Goal: Task Accomplishment & Management: Manage account settings

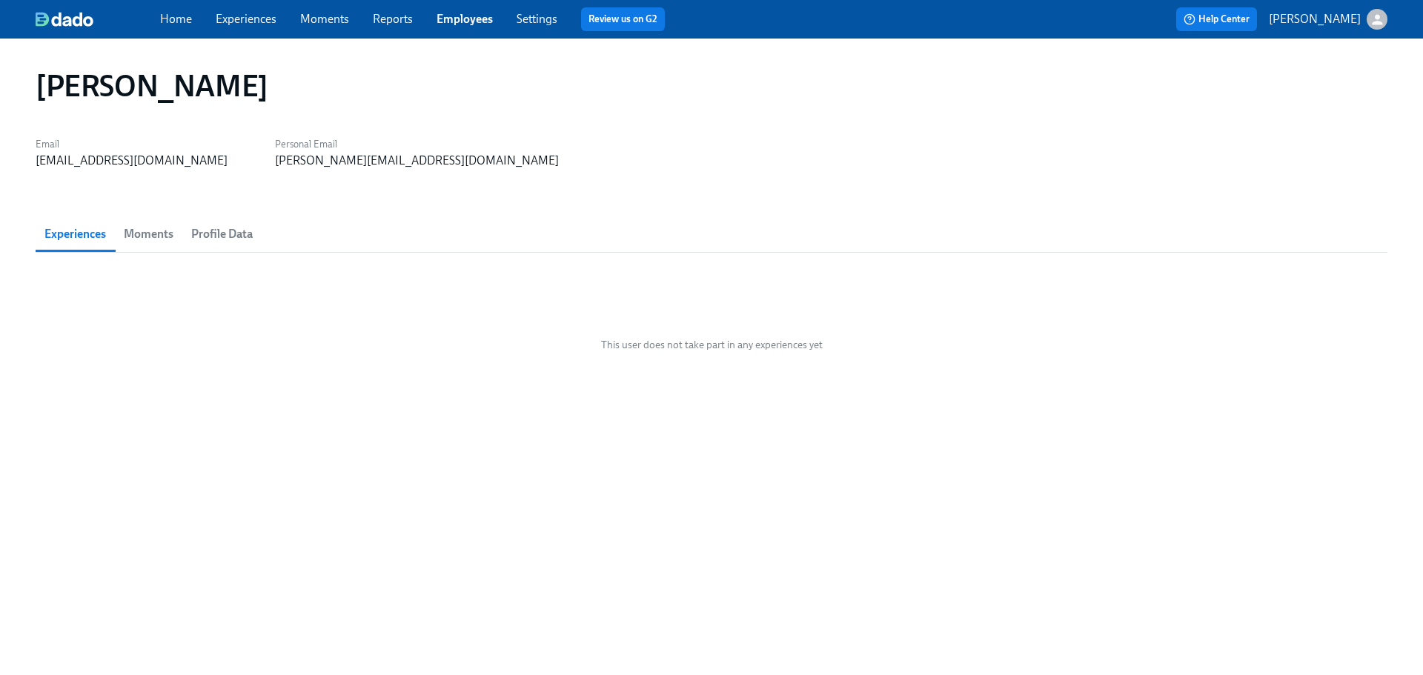
click at [439, 21] on link "Employees" at bounding box center [464, 19] width 56 height 14
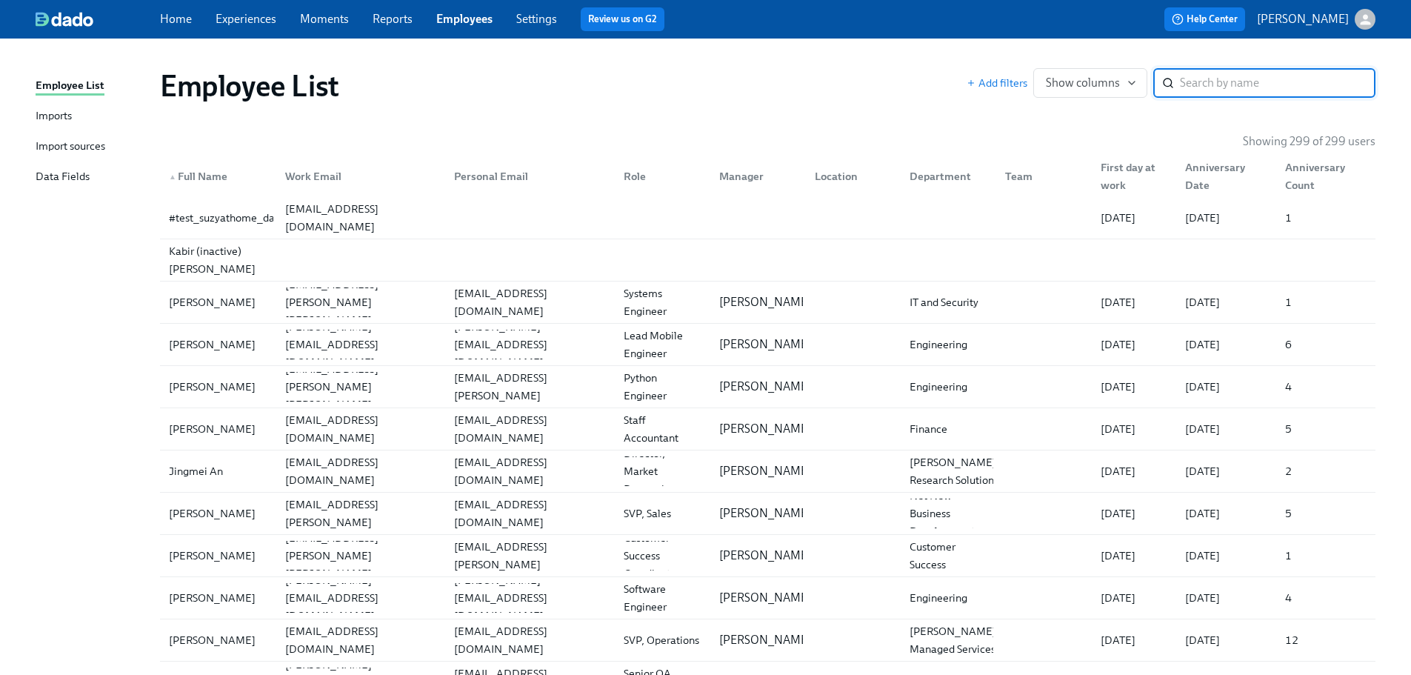
click at [1253, 82] on input "search" at bounding box center [1278, 83] width 196 height 30
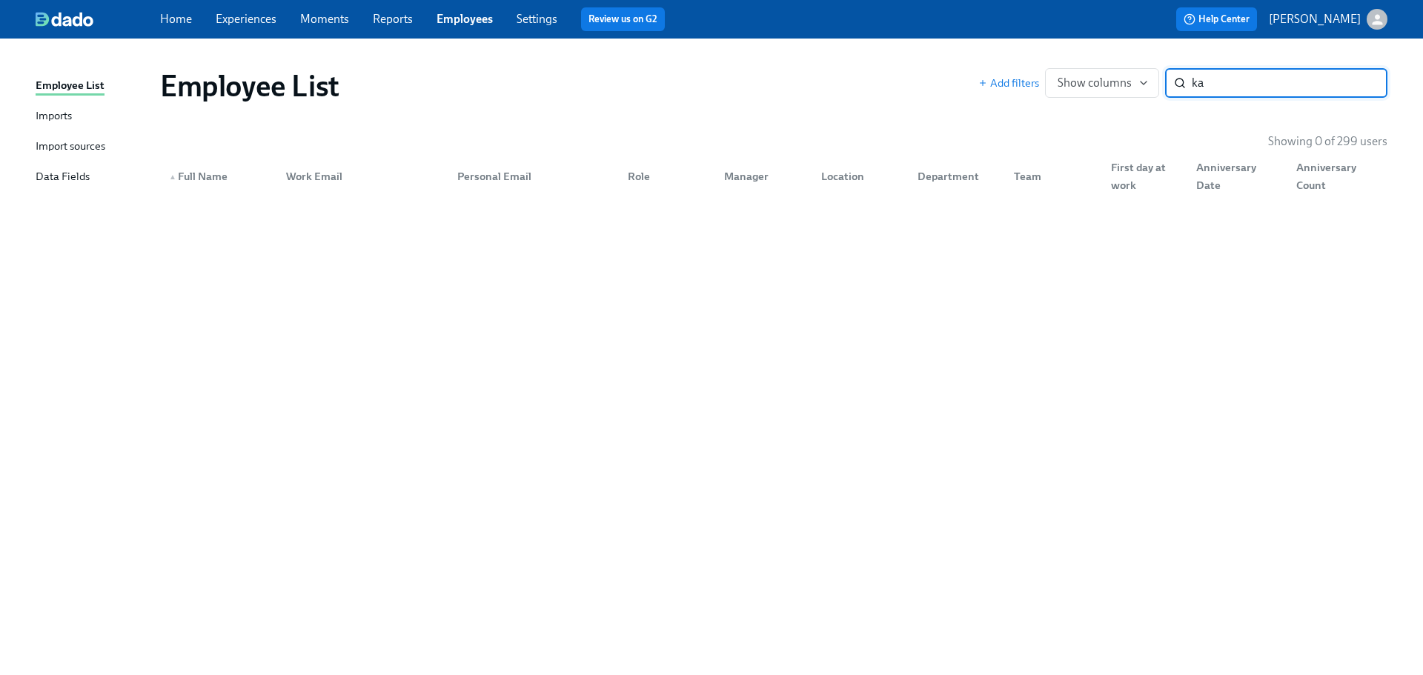
type input "k"
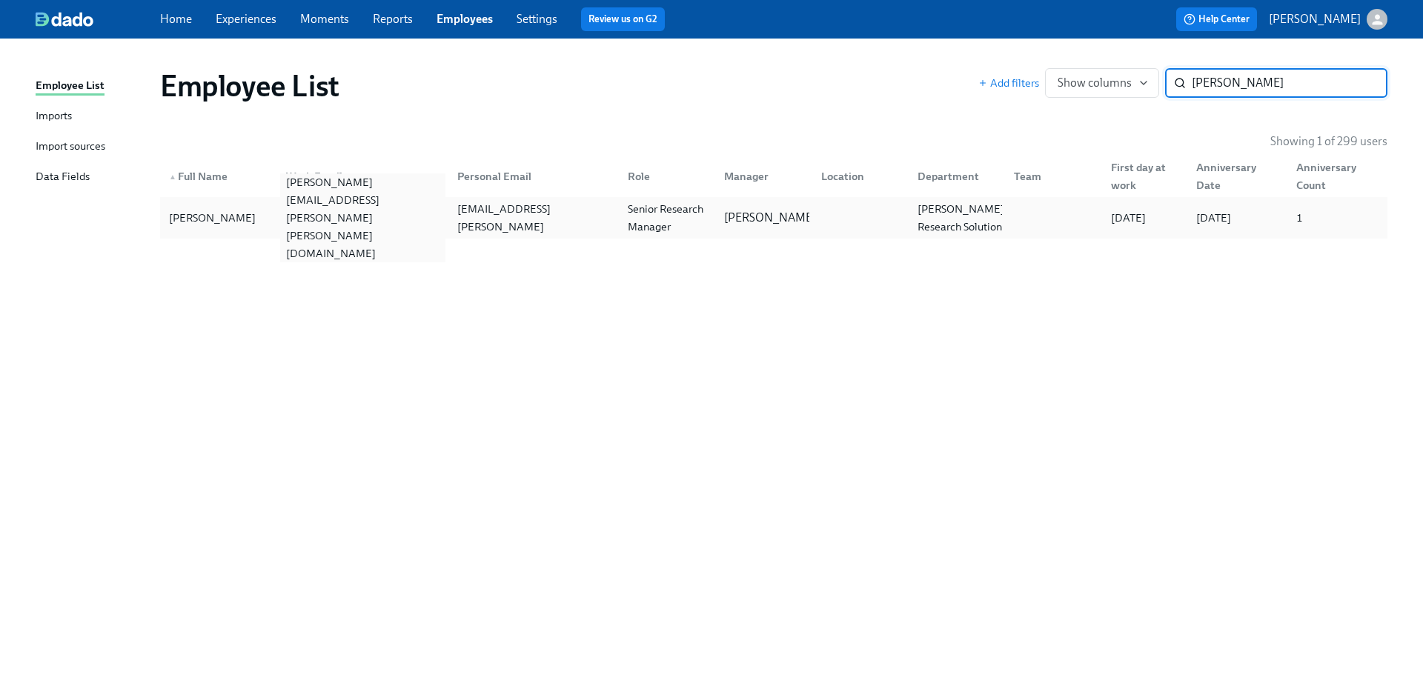
type input "[PERSON_NAME]"
click at [346, 216] on div "[PERSON_NAME][EMAIL_ADDRESS][PERSON_NAME][PERSON_NAME][DOMAIN_NAME]" at bounding box center [362, 217] width 164 height 89
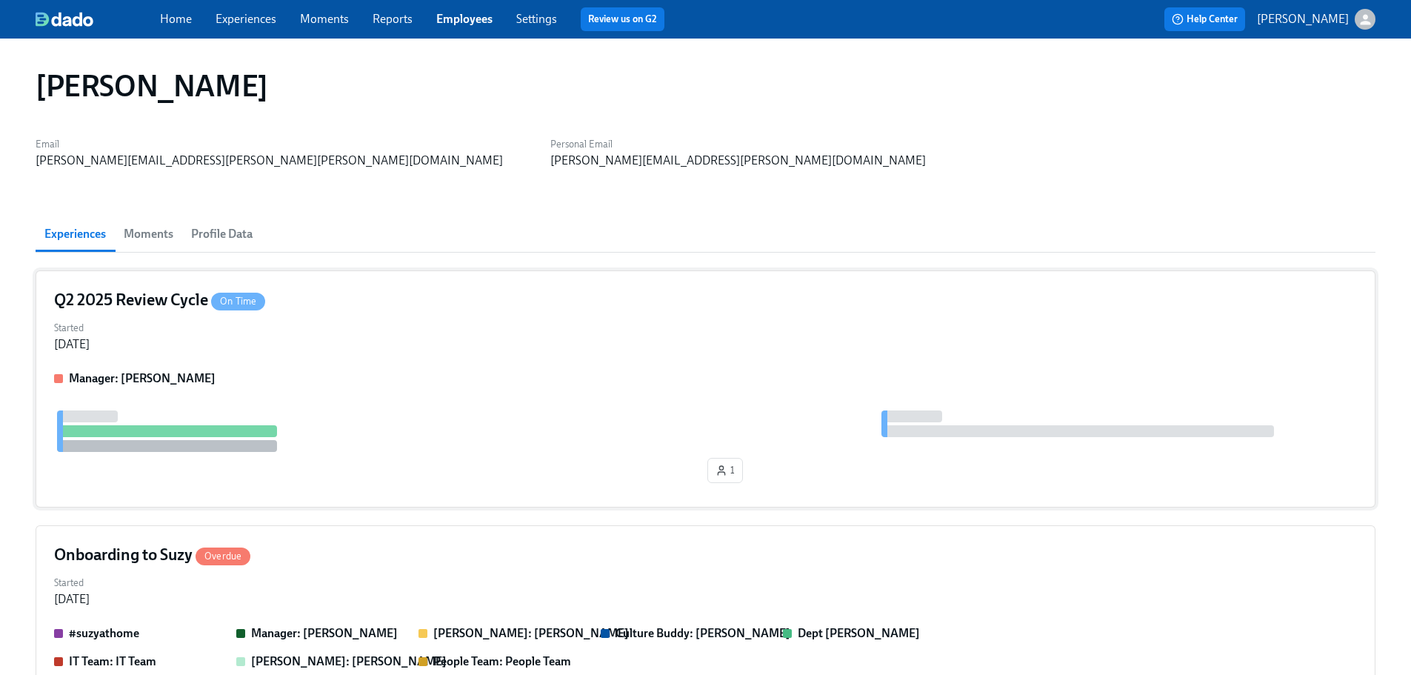
click at [344, 375] on div "Manager: [PERSON_NAME]" at bounding box center [705, 378] width 1303 height 16
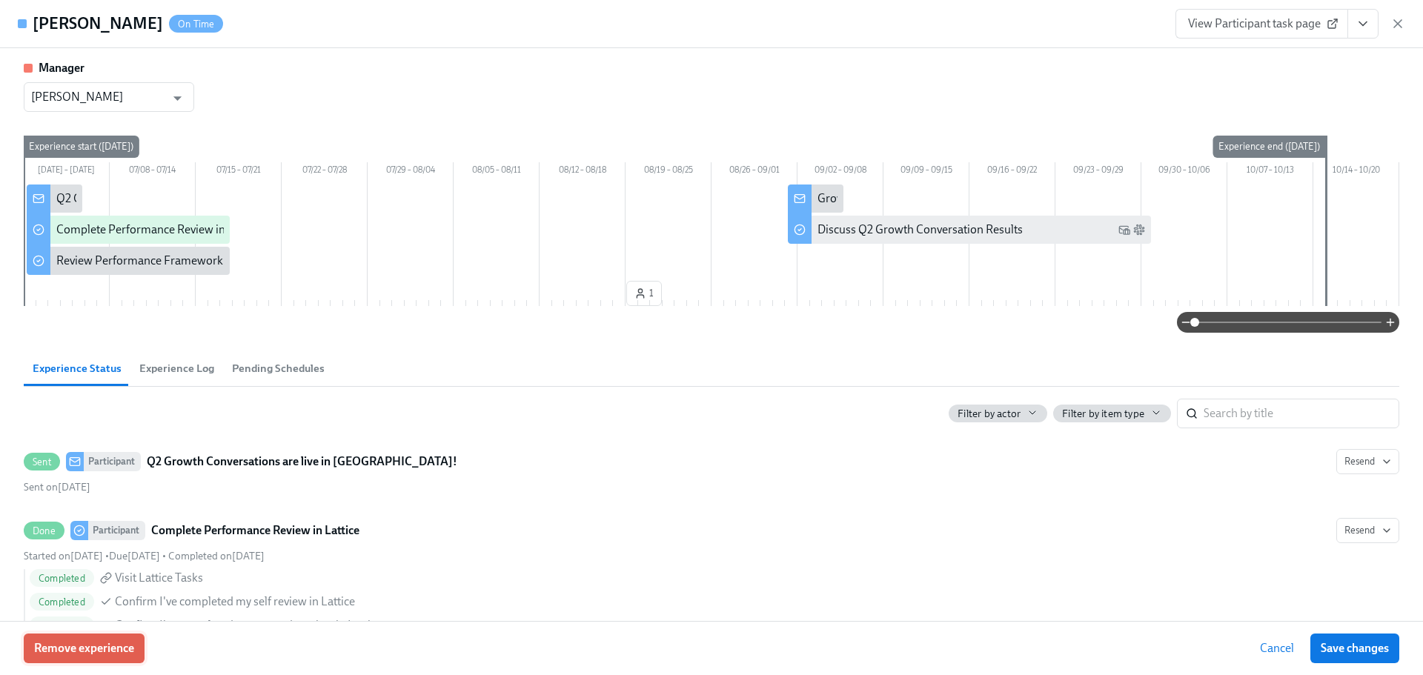
click at [128, 645] on span "Remove experience" at bounding box center [84, 648] width 100 height 15
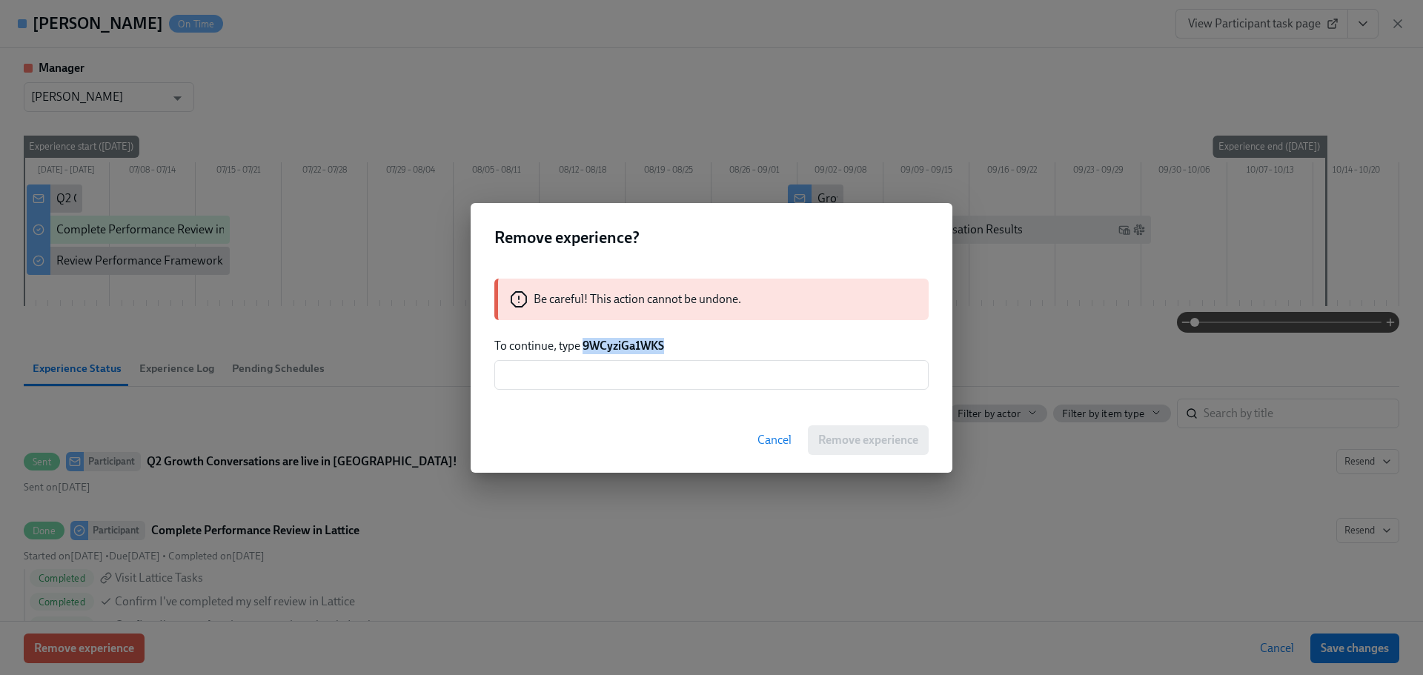
drag, startPoint x: 671, startPoint y: 350, endPoint x: 586, endPoint y: 345, distance: 84.6
click at [586, 345] on p "To continue, type 9WCyziGa1WKS" at bounding box center [711, 346] width 434 height 16
copy strong "9WCyziGa1WKS"
click at [589, 392] on div "Be careful! This action cannot be undone. To continue, type 9WCyziGa1WKS ​" at bounding box center [711, 334] width 482 height 147
click at [601, 376] on input "text" at bounding box center [711, 375] width 434 height 30
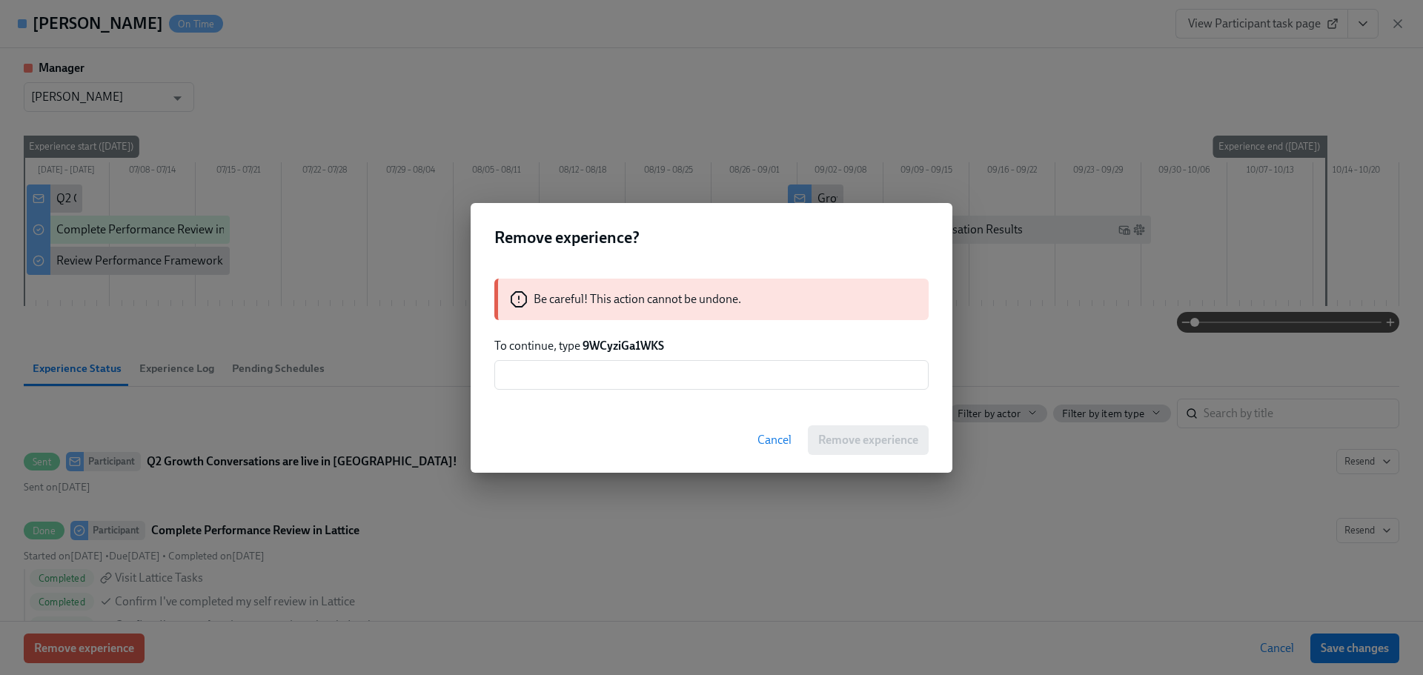
paste input "9WCyziGa1WKS"
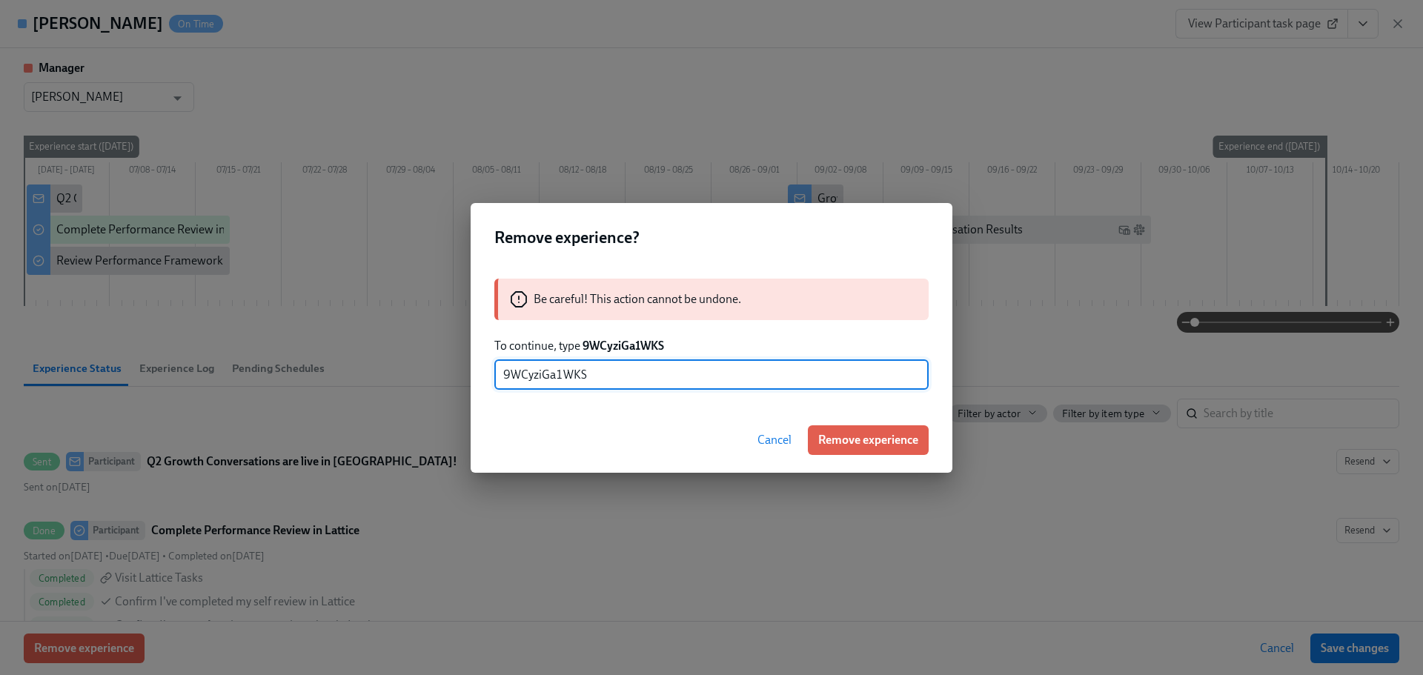
type input "9WCyziGa1WKS"
click at [832, 456] on div "Cancel Remove experience" at bounding box center [711, 439] width 482 height 65
click at [841, 437] on span "Remove experience" at bounding box center [868, 440] width 100 height 15
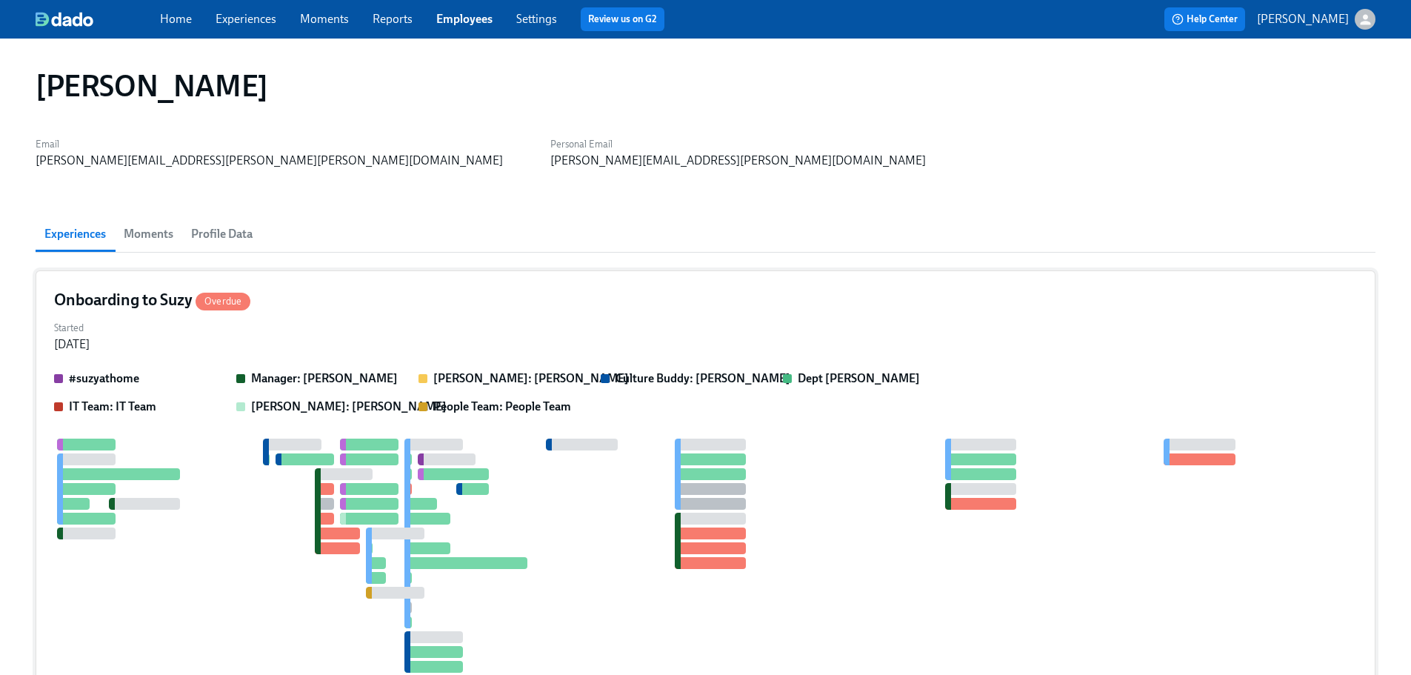
click at [333, 305] on div "Onboarding to Suzy Overdue" at bounding box center [705, 300] width 1303 height 22
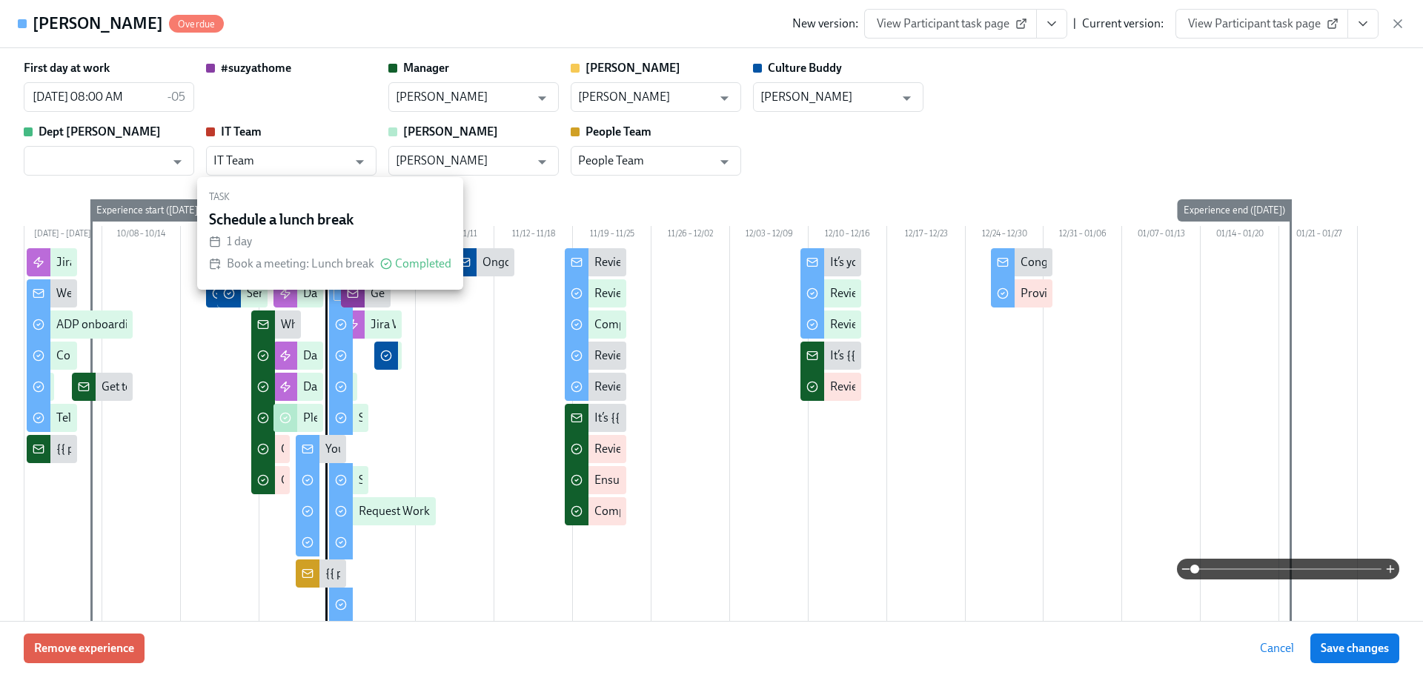
click at [1011, 167] on div "First day at work [DATE] 08:00 AM -05 ​ #suzyathome Manager [PERSON_NAME] ​ [PE…" at bounding box center [711, 118] width 1375 height 116
click at [87, 643] on span "Remove experience" at bounding box center [84, 648] width 100 height 15
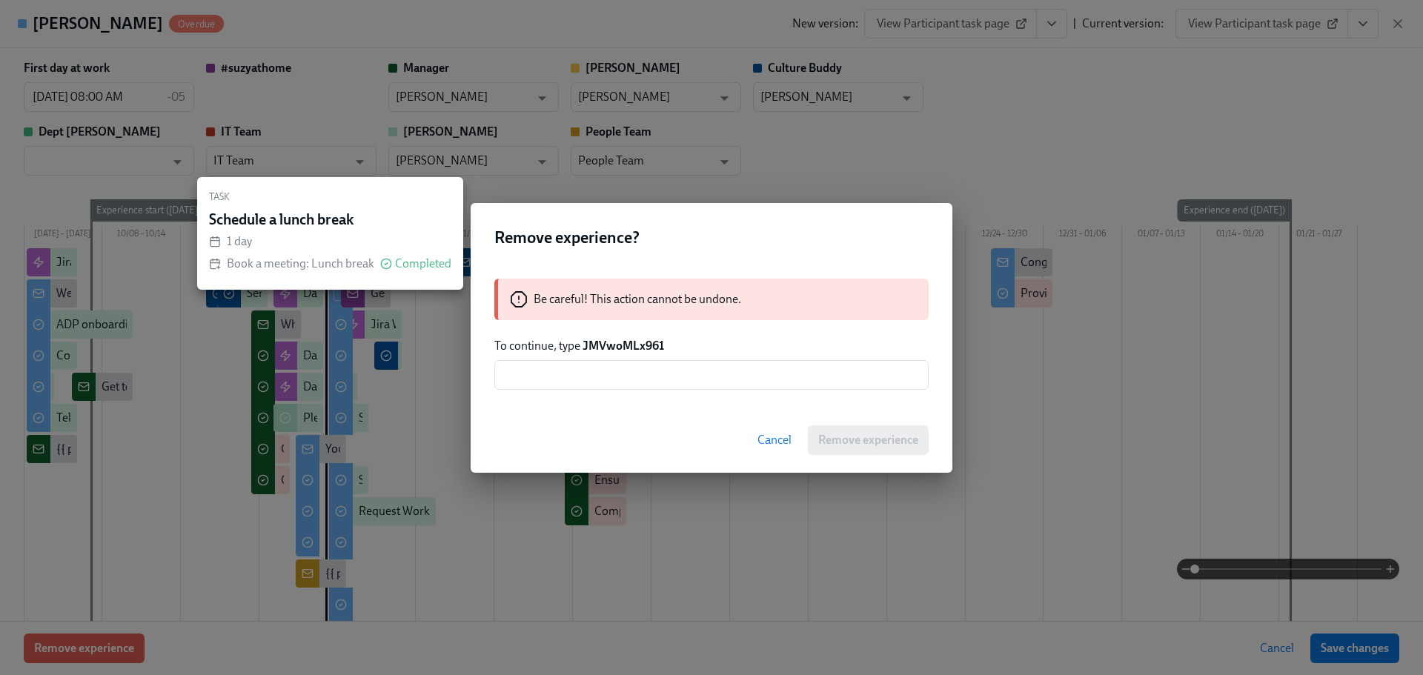
click at [662, 348] on p "To continue, type JMVwoMLx961" at bounding box center [711, 346] width 434 height 16
click at [639, 367] on input "text" at bounding box center [711, 375] width 434 height 30
drag, startPoint x: 665, startPoint y: 344, endPoint x: 585, endPoint y: 347, distance: 80.1
click at [585, 347] on p "To continue, type JMVwoMLx961" at bounding box center [711, 346] width 434 height 16
copy strong "JMVwoMLx961"
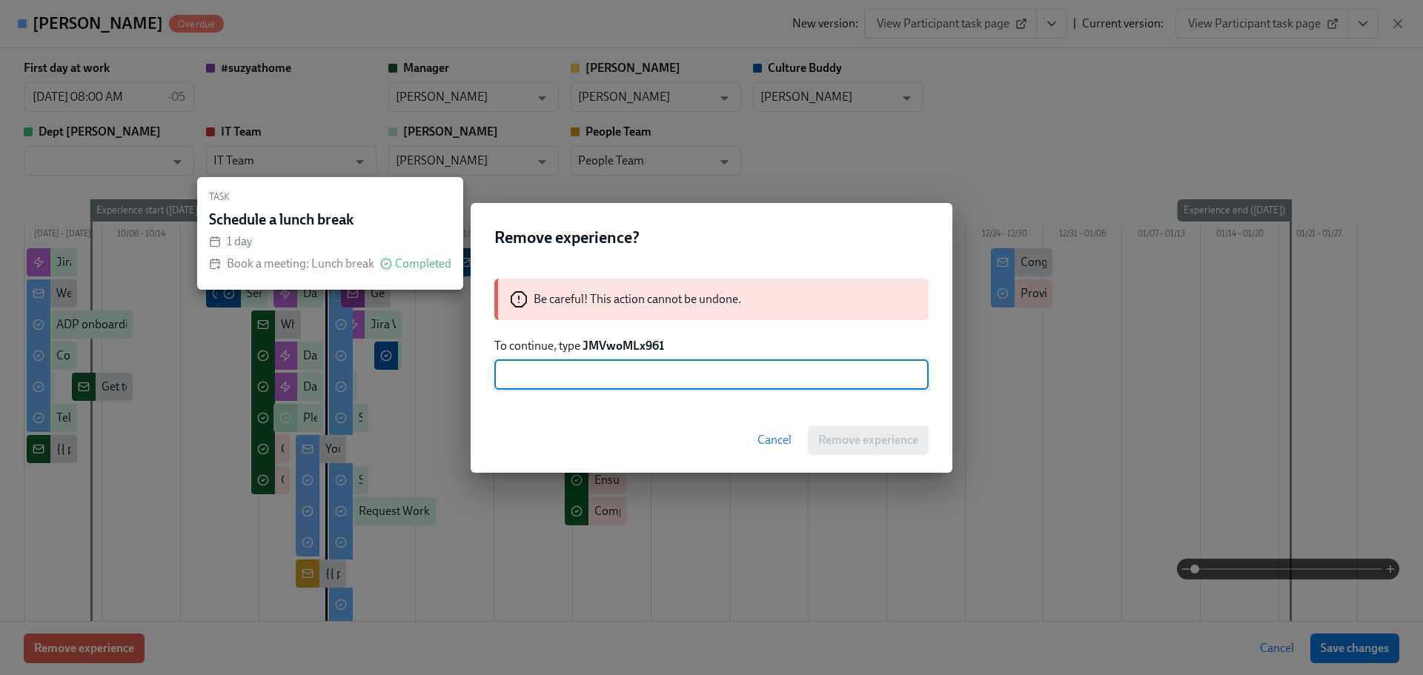
click at [593, 369] on input "text" at bounding box center [711, 375] width 434 height 30
paste input "JMVwoMLx961"
type input "JMVwoMLx961"
click at [822, 424] on div "Cancel Remove experience" at bounding box center [711, 439] width 482 height 65
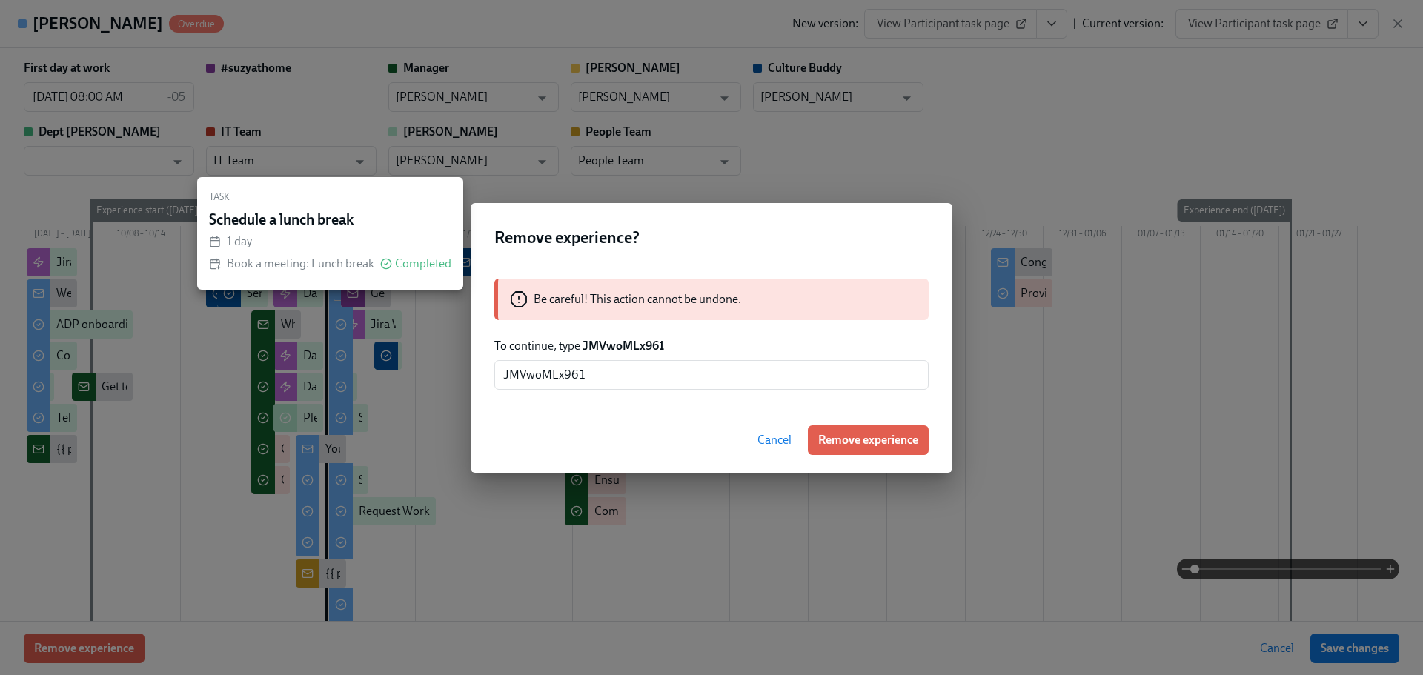
click at [836, 436] on span "Remove experience" at bounding box center [868, 440] width 100 height 15
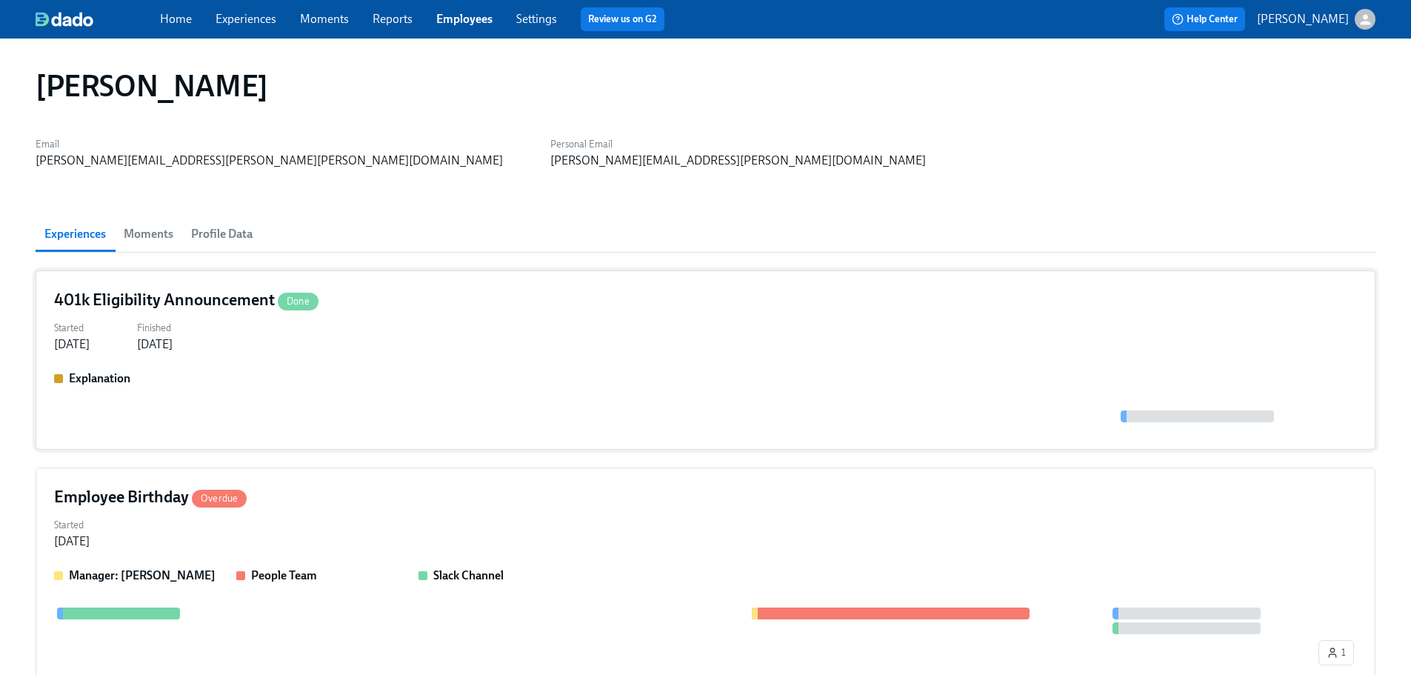
click at [403, 349] on div "Started [DATE] Finished [DATE]" at bounding box center [705, 335] width 1303 height 36
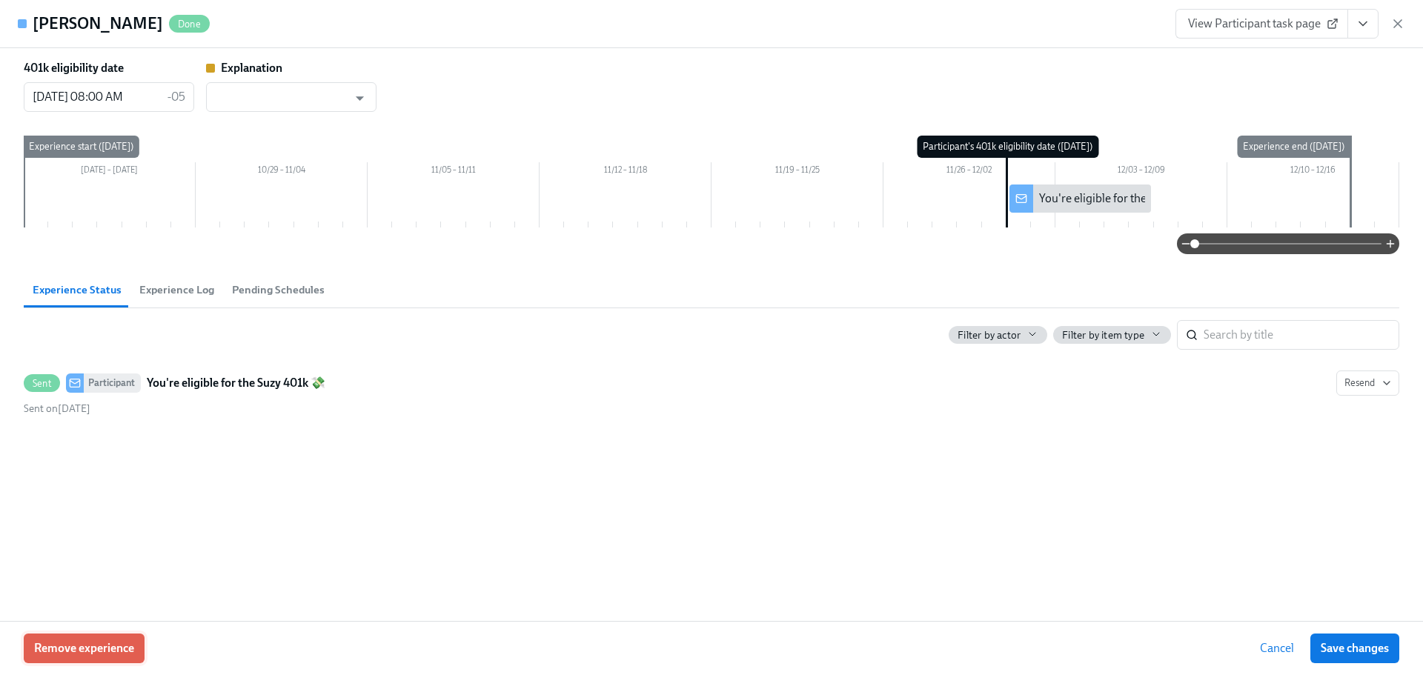
click at [100, 639] on button "Remove experience" at bounding box center [84, 648] width 121 height 30
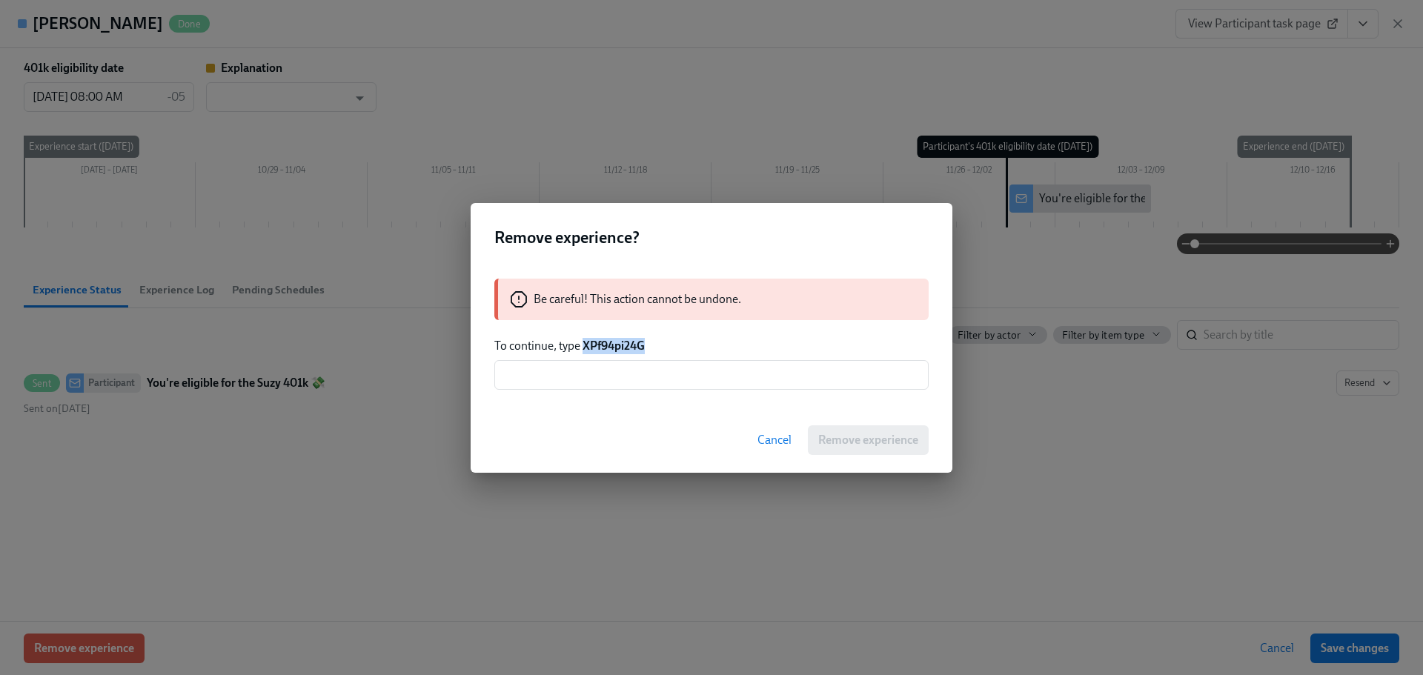
drag, startPoint x: 645, startPoint y: 345, endPoint x: 583, endPoint y: 351, distance: 61.8
click at [583, 351] on p "To continue, type XPf94pi24G" at bounding box center [711, 346] width 434 height 16
copy strong "XPf94pi24G"
click at [616, 369] on input "text" at bounding box center [711, 375] width 434 height 30
paste input "XPf94pi24G"
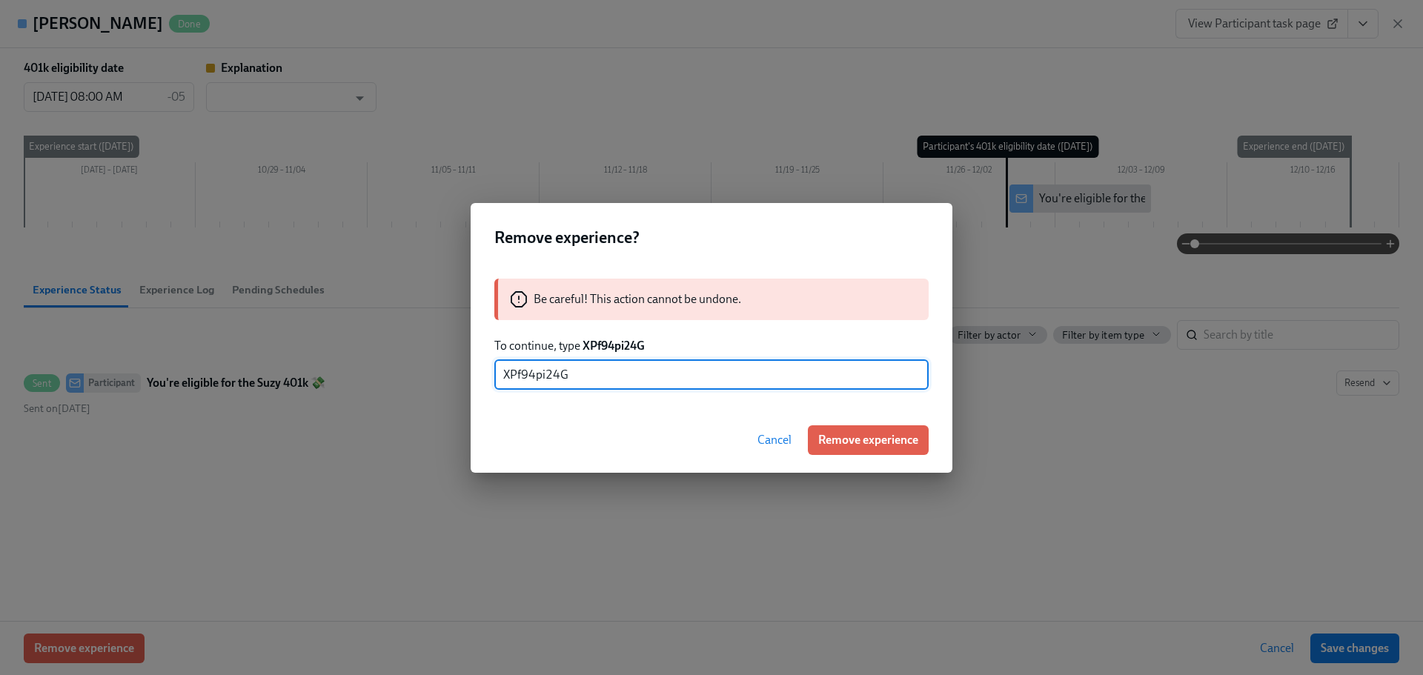
type input "XPf94pi24G"
click at [885, 433] on span "Remove experience" at bounding box center [868, 440] width 100 height 15
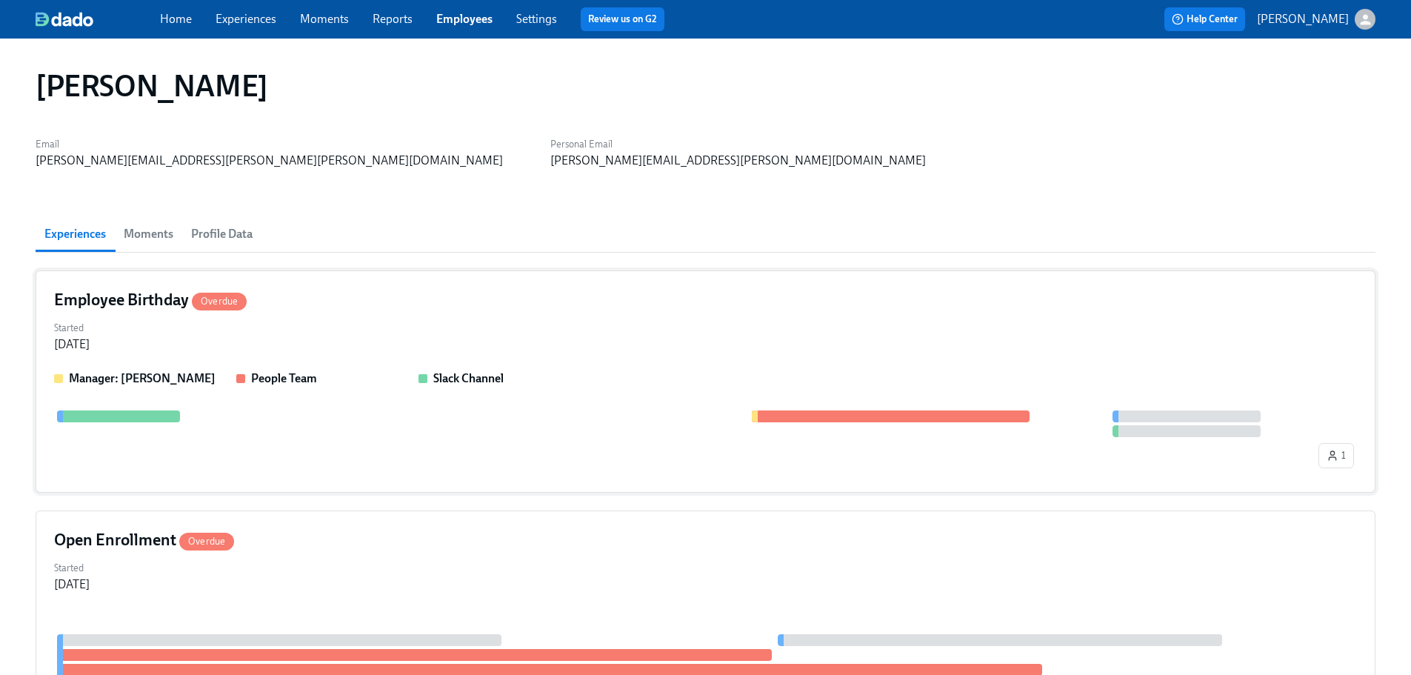
click at [362, 307] on div "Employee Birthday Overdue" at bounding box center [705, 300] width 1303 height 22
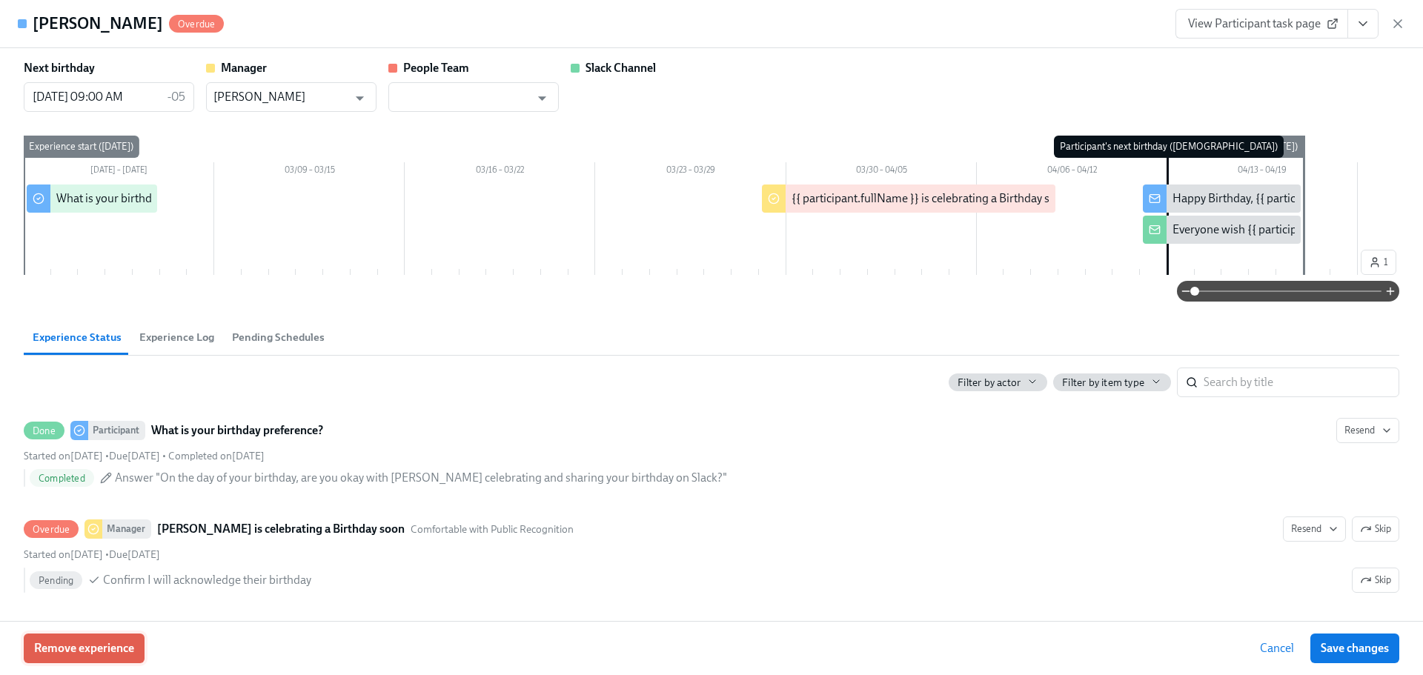
click at [99, 647] on span "Remove experience" at bounding box center [84, 648] width 100 height 15
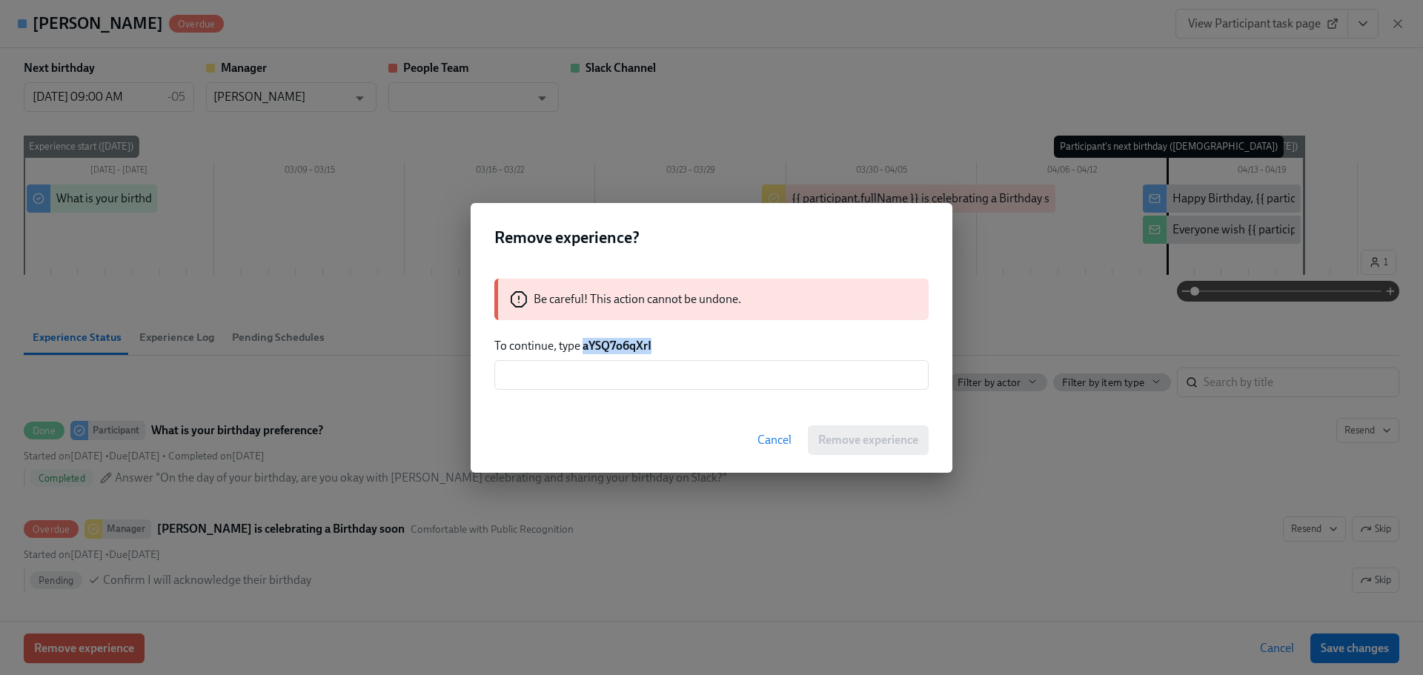
drag, startPoint x: 657, startPoint y: 345, endPoint x: 582, endPoint y: 345, distance: 74.8
click at [582, 345] on p "To continue, type aYSQ7o6qXrI" at bounding box center [711, 346] width 434 height 16
copy strong "aYSQ7o6qXrI"
click at [604, 365] on input "text" at bounding box center [711, 375] width 434 height 30
paste input "aYSQ7o6qXrI"
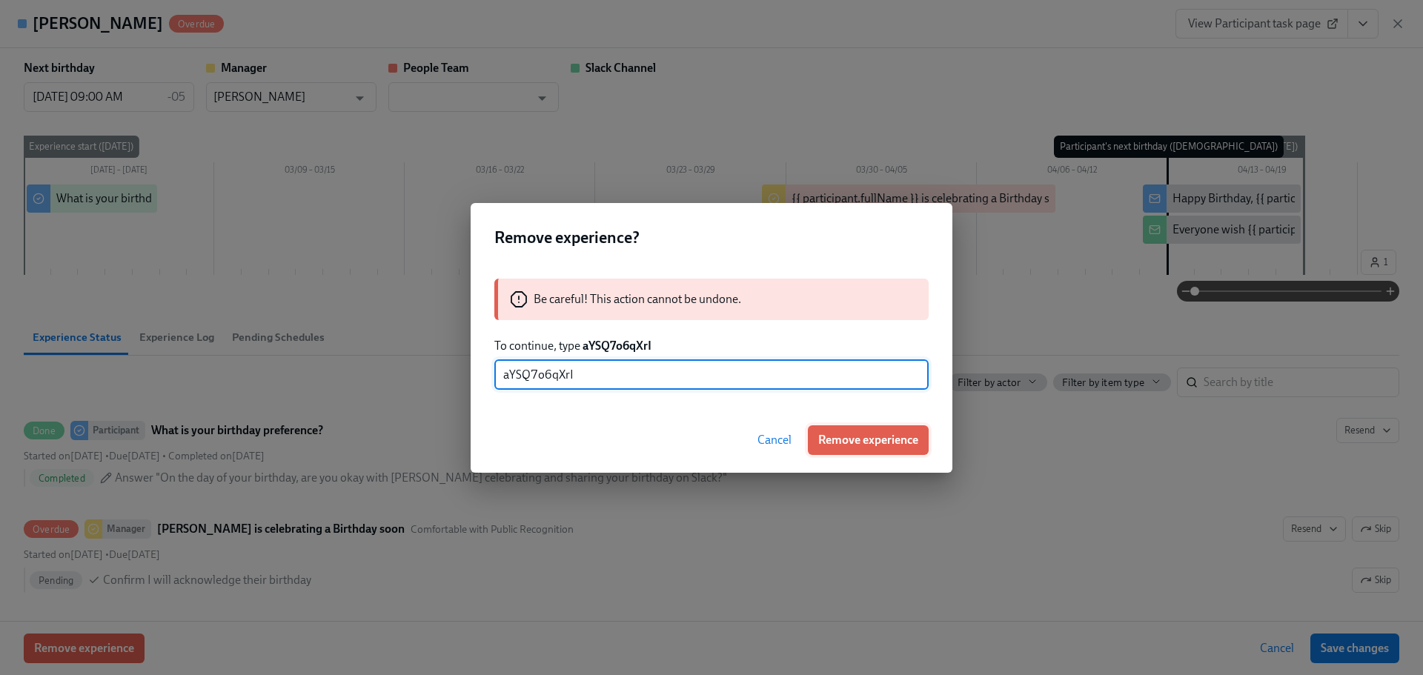
type input "aYSQ7o6qXrI"
click at [838, 433] on span "Remove experience" at bounding box center [868, 440] width 100 height 15
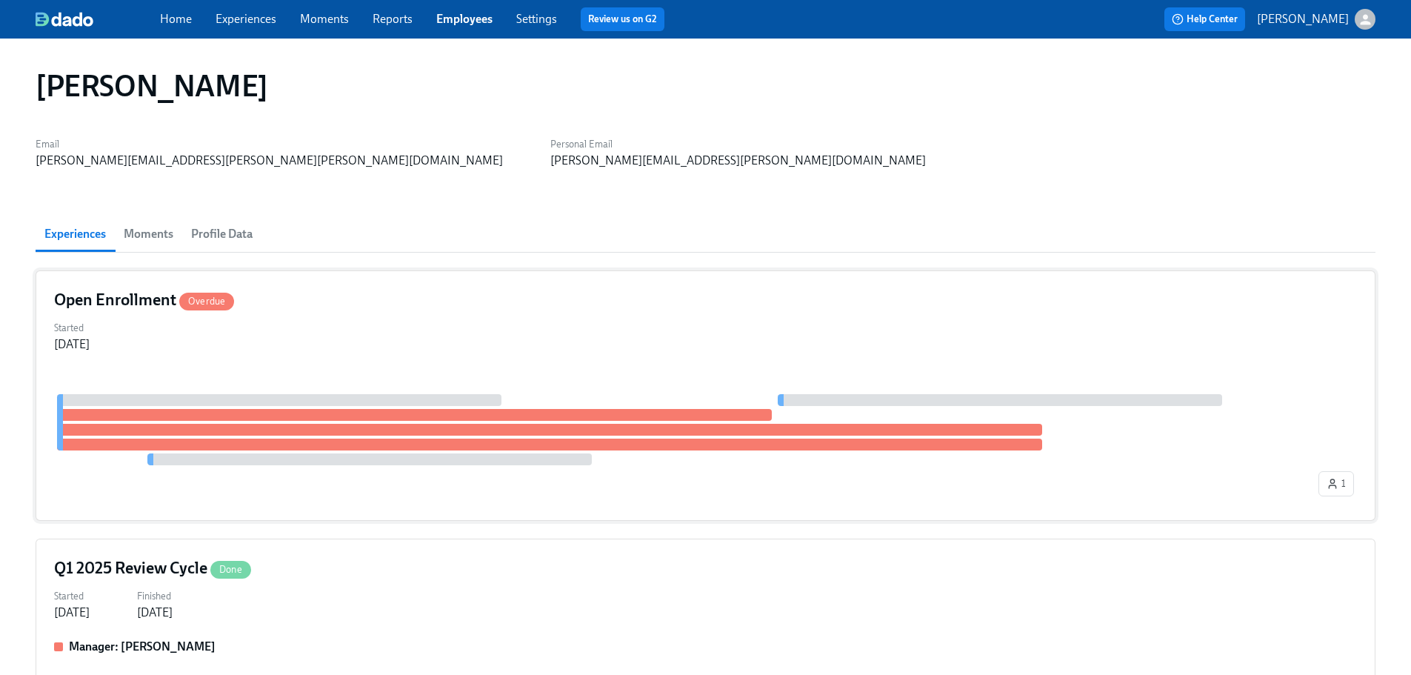
click at [319, 345] on div "Started [DATE]" at bounding box center [705, 335] width 1303 height 36
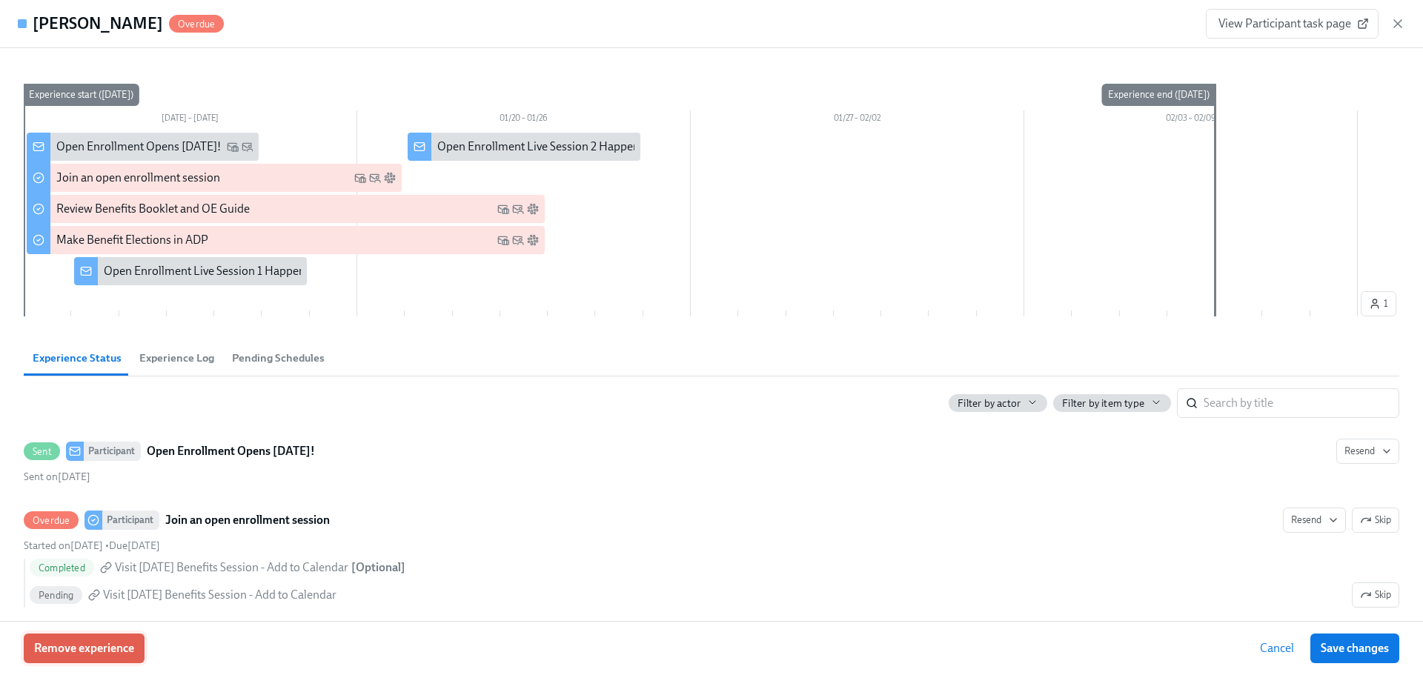
click at [140, 634] on button "Remove experience" at bounding box center [84, 648] width 121 height 30
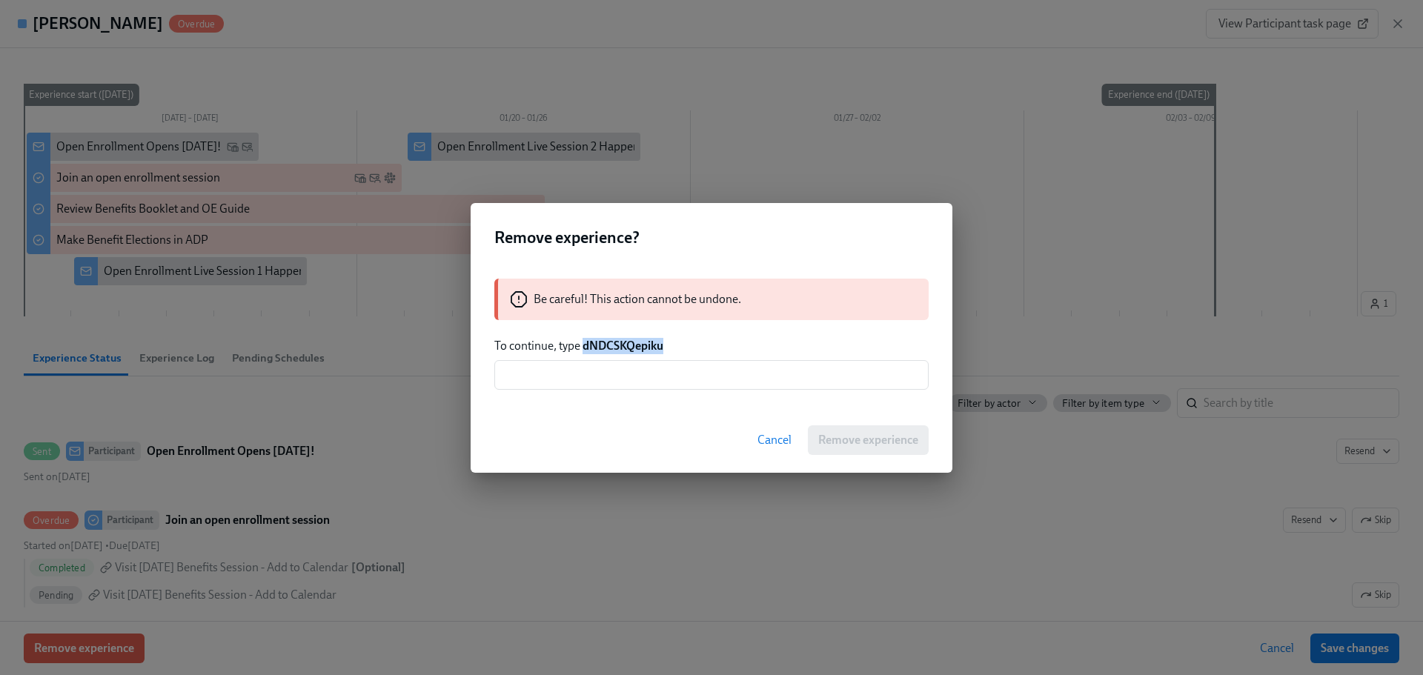
drag, startPoint x: 665, startPoint y: 346, endPoint x: 582, endPoint y: 346, distance: 82.2
click at [582, 346] on p "To continue, type dNDCSKQepiku" at bounding box center [711, 346] width 434 height 16
copy strong "dNDCSKQepiku"
click at [580, 383] on input "text" at bounding box center [711, 375] width 434 height 30
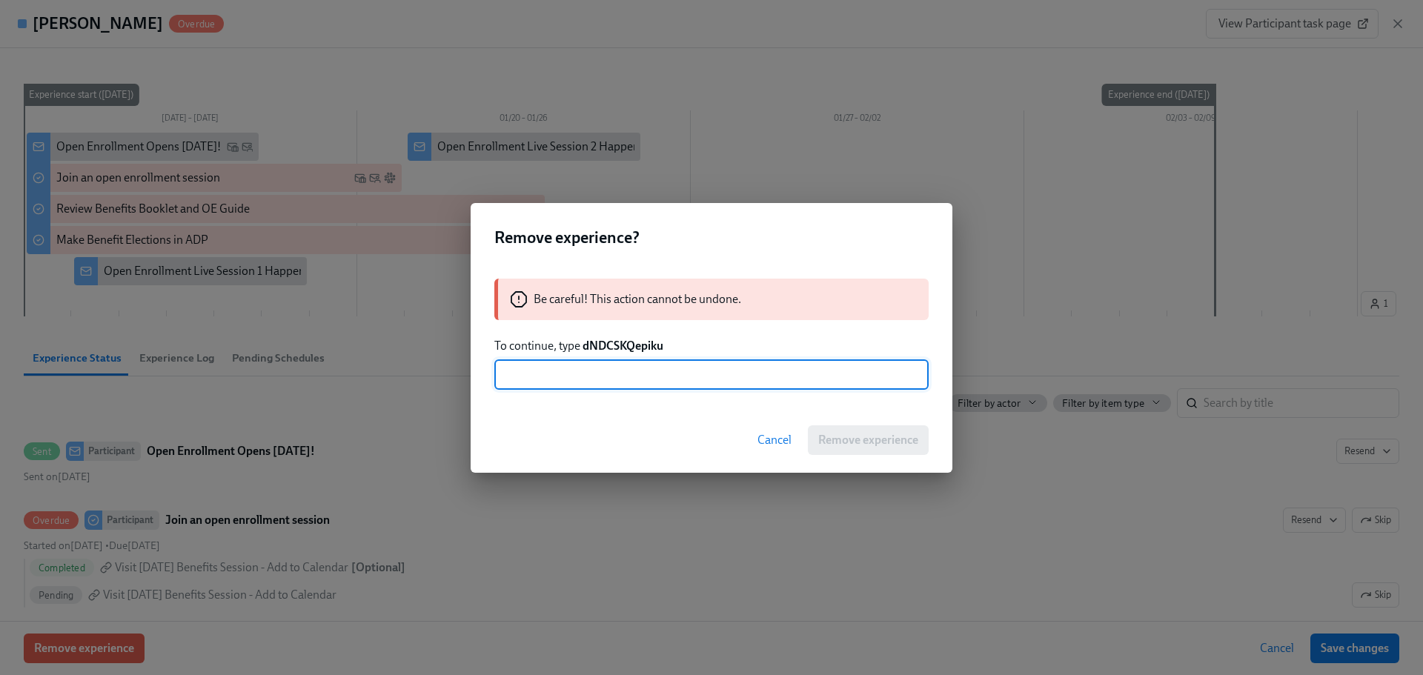
paste input "dNDCSKQepiku"
type input "dNDCSKQepiku"
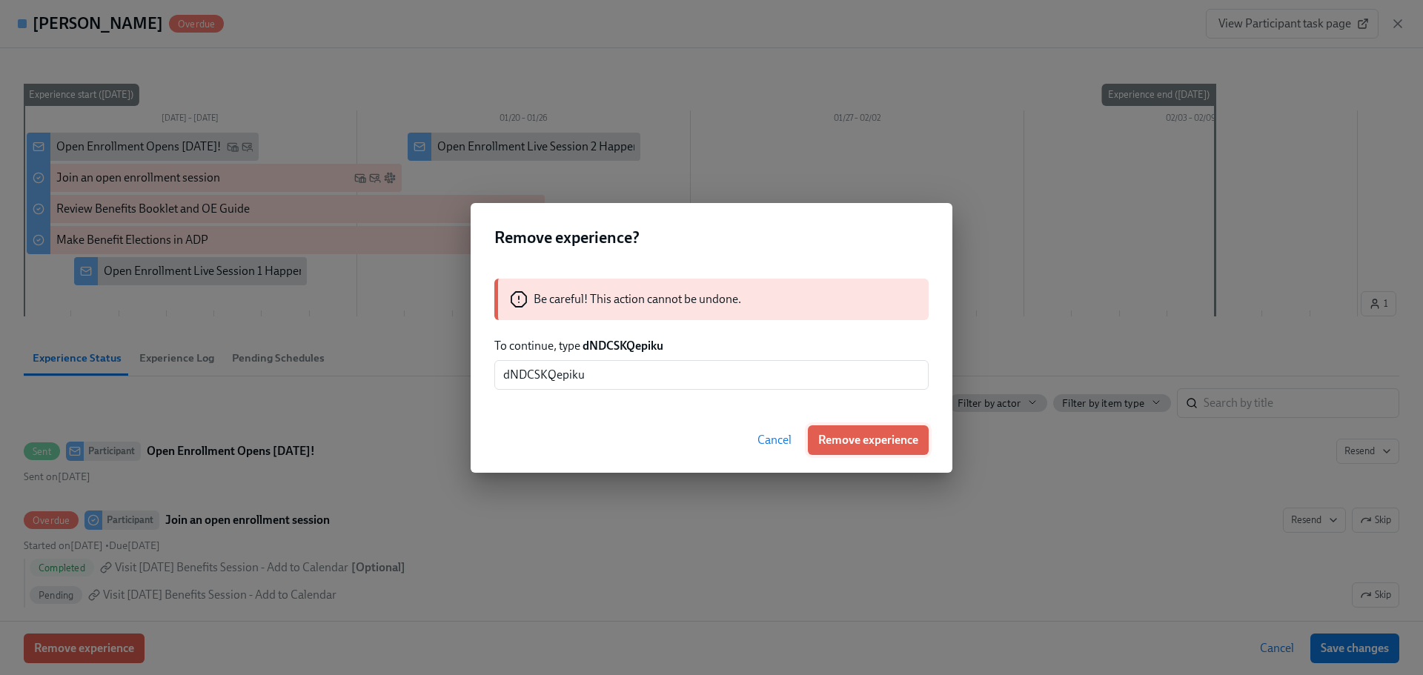
click at [872, 431] on button "Remove experience" at bounding box center [868, 440] width 121 height 30
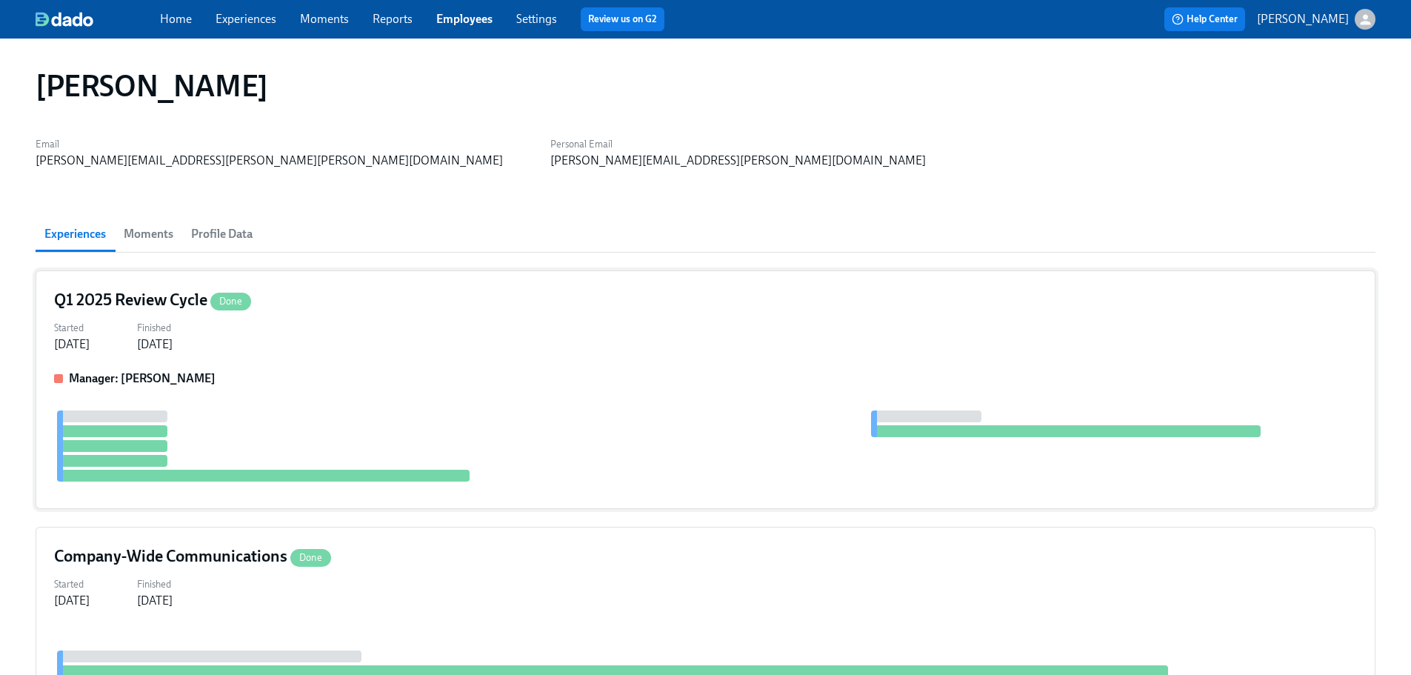
click at [437, 331] on div "Started [DATE] Finished [DATE]" at bounding box center [705, 335] width 1303 height 36
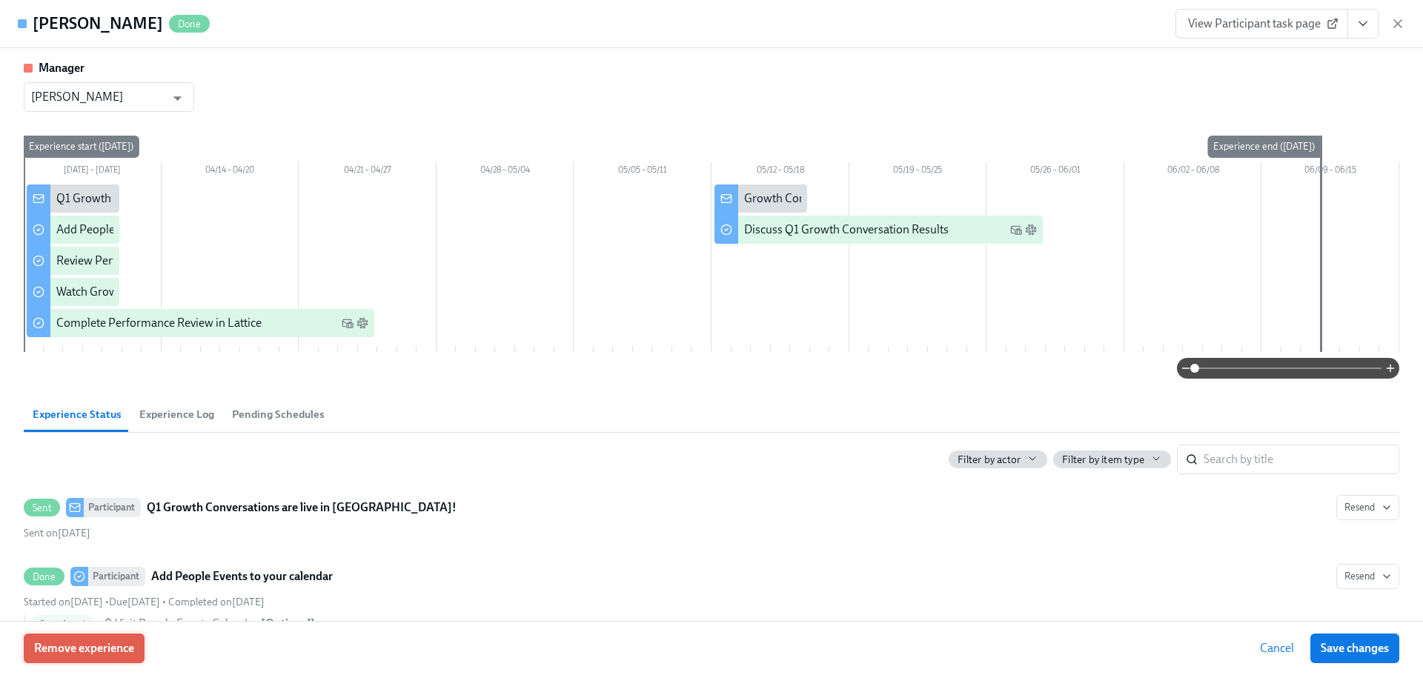
click at [61, 651] on span "Remove experience" at bounding box center [84, 648] width 100 height 15
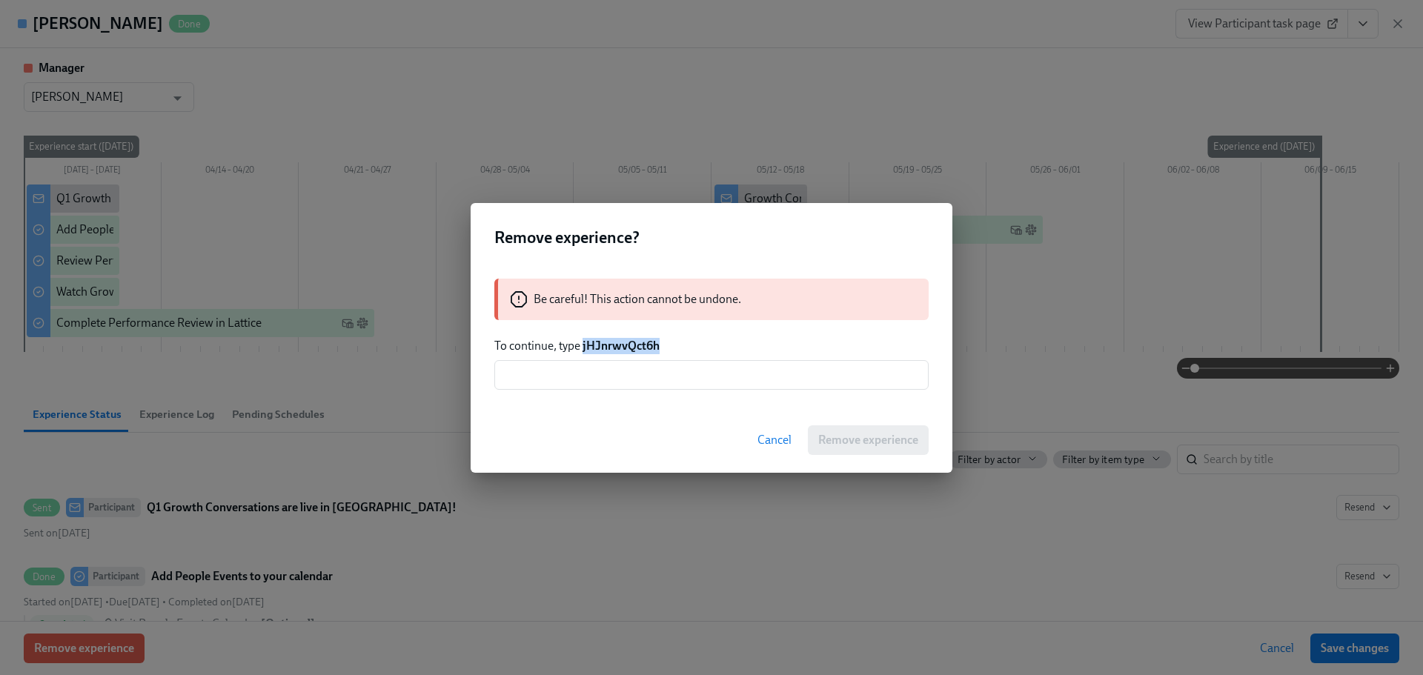
drag, startPoint x: 662, startPoint y: 342, endPoint x: 582, endPoint y: 345, distance: 80.8
click at [582, 345] on p "To continue, type jHJnrwvQct6h" at bounding box center [711, 346] width 434 height 16
copy strong "jHJnrwvQct6h"
click at [586, 376] on input "text" at bounding box center [711, 375] width 434 height 30
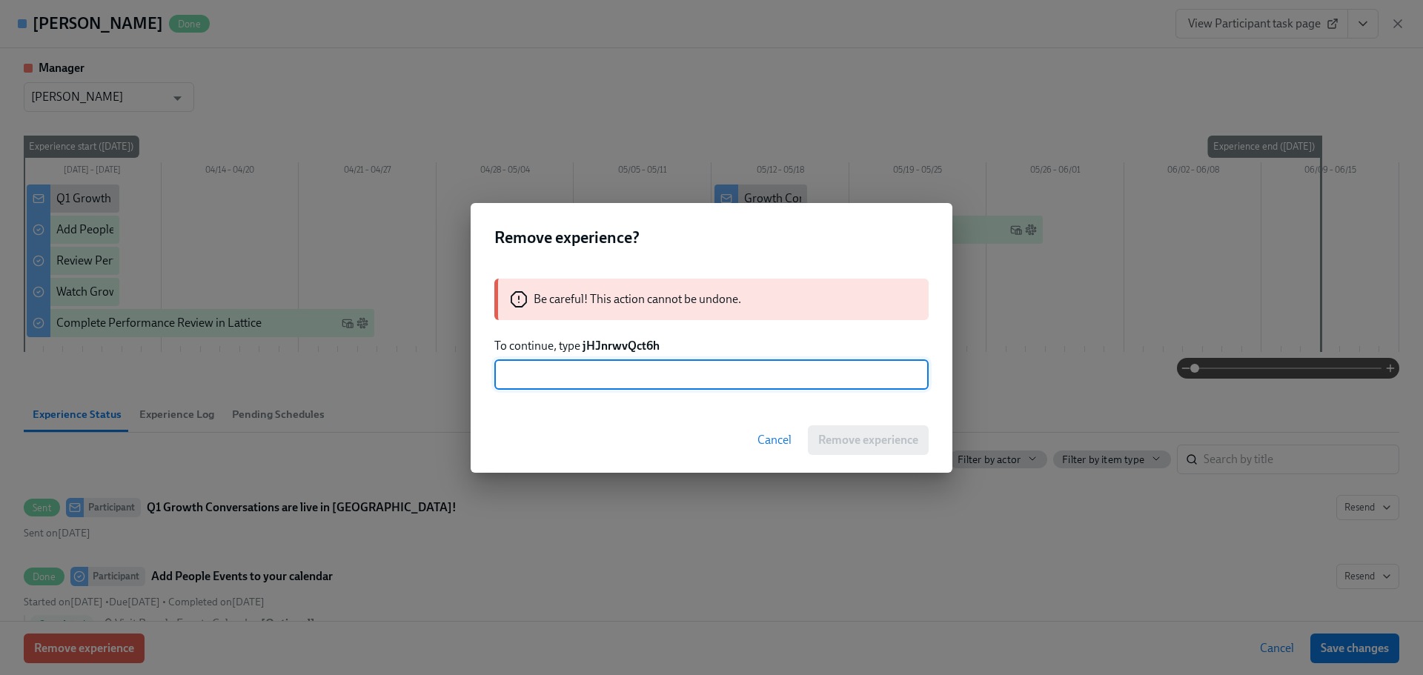
paste input "jHJnrwvQct6h"
type input "jHJnrwvQct6h"
click at [876, 437] on span "Remove experience" at bounding box center [868, 440] width 100 height 15
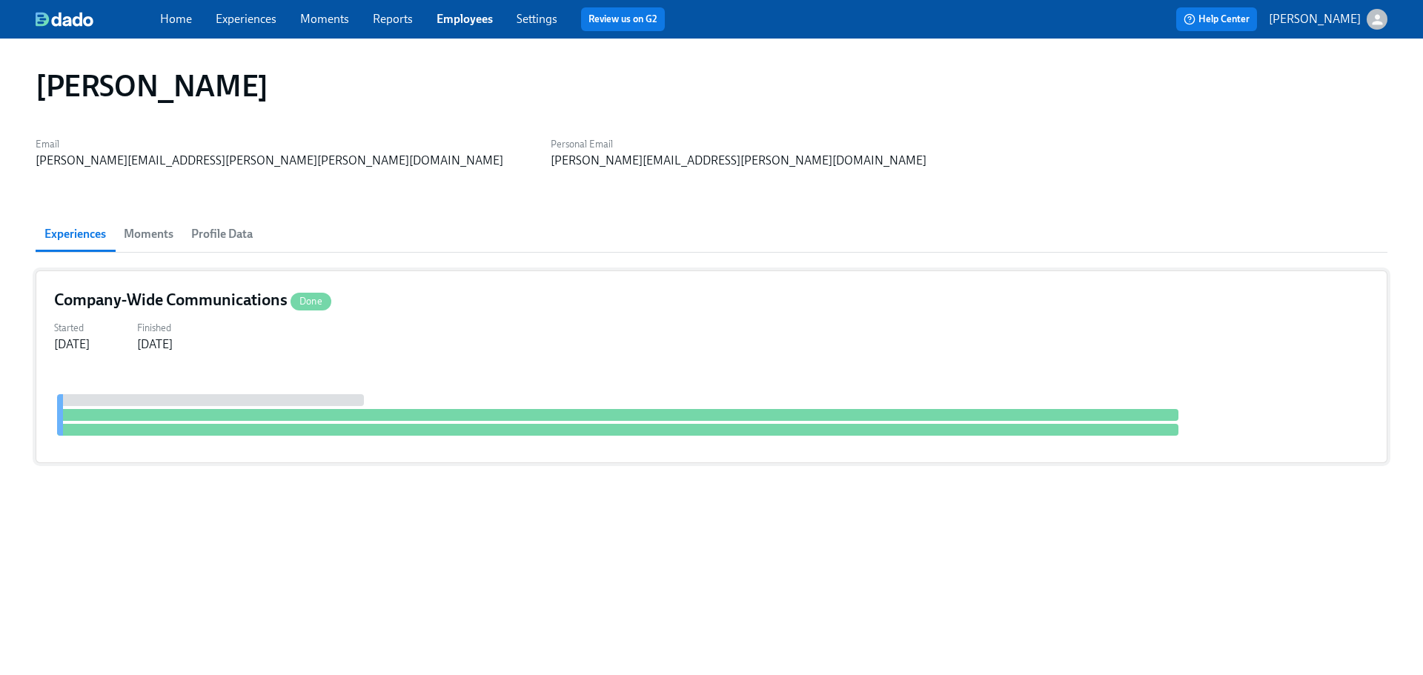
click at [453, 344] on div "Started [DATE] Finished [DATE]" at bounding box center [711, 335] width 1314 height 36
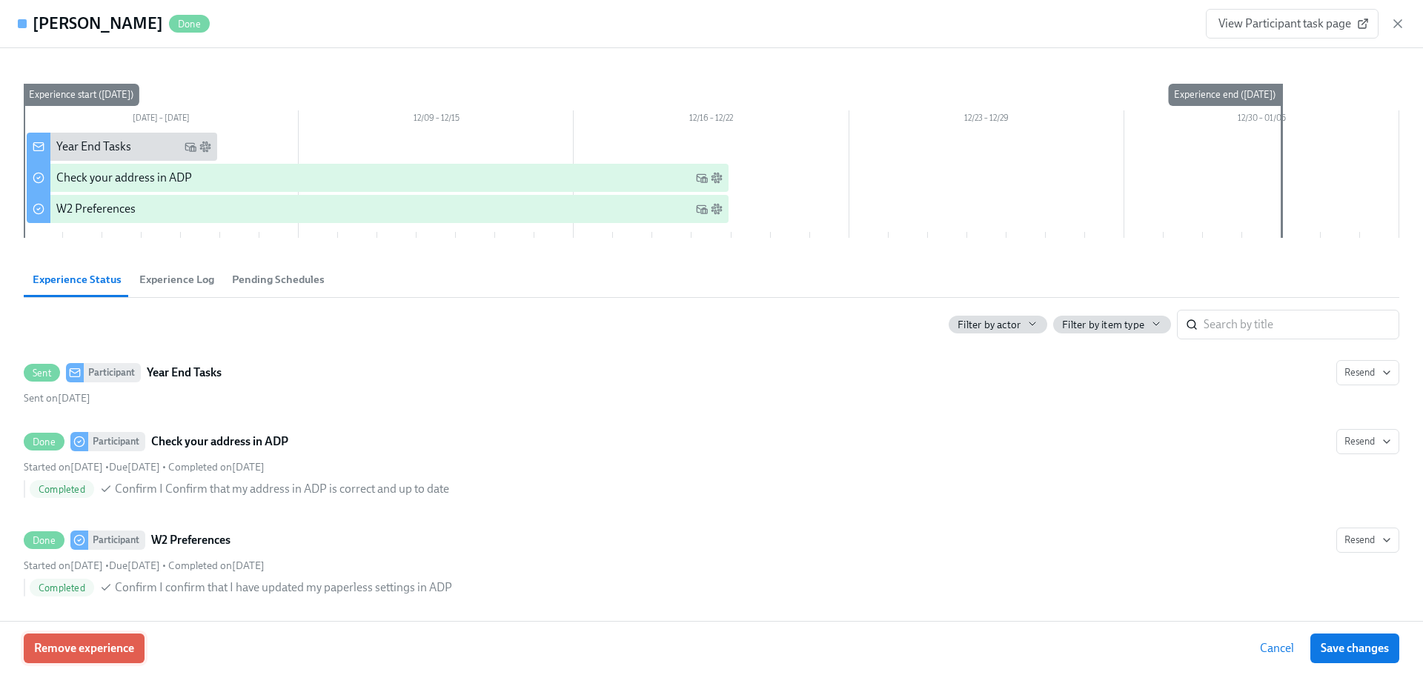
click at [107, 641] on span "Remove experience" at bounding box center [84, 648] width 100 height 15
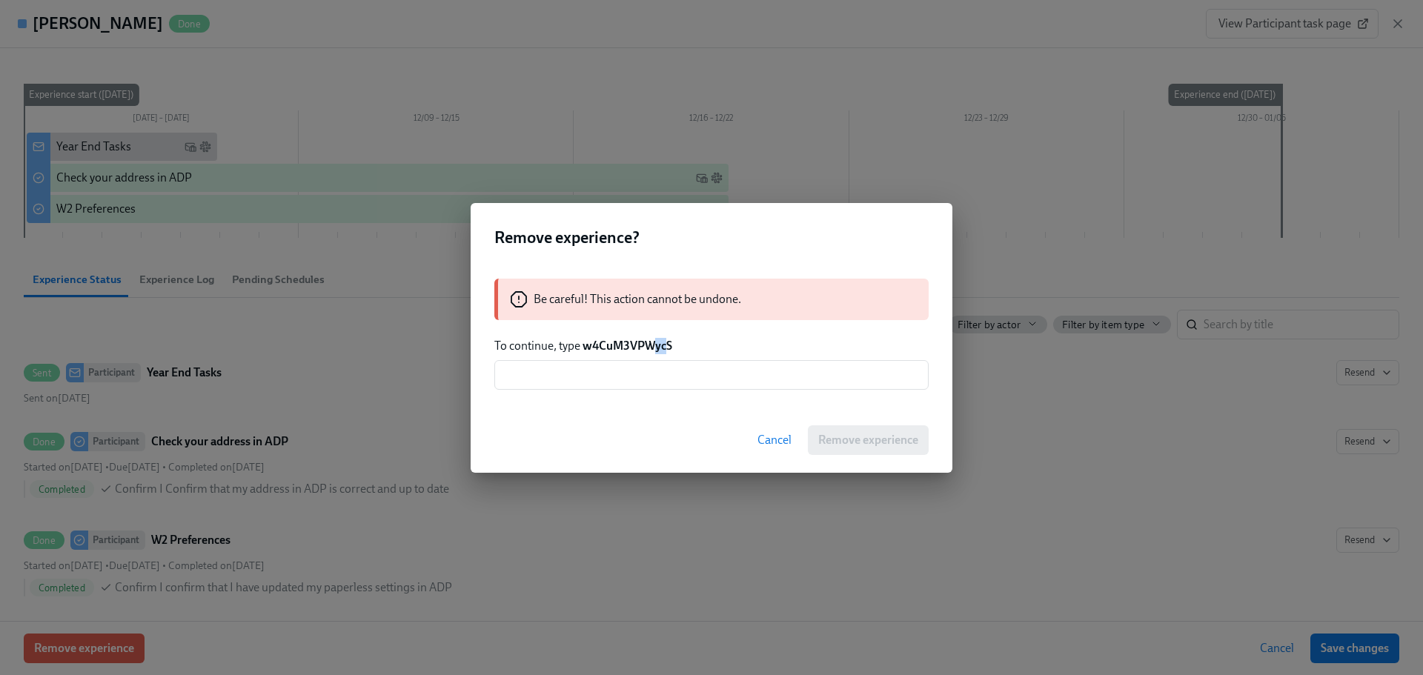
drag, startPoint x: 667, startPoint y: 344, endPoint x: 657, endPoint y: 344, distance: 9.6
click at [657, 344] on strong "w4CuM3VPWycS" at bounding box center [627, 346] width 90 height 14
click at [668, 345] on strong "w4CuM3VPWycS" at bounding box center [627, 346] width 90 height 14
drag, startPoint x: 671, startPoint y: 347, endPoint x: 582, endPoint y: 347, distance: 88.2
click at [582, 347] on p "To continue, type w4CuM3VPWycS" at bounding box center [711, 346] width 434 height 16
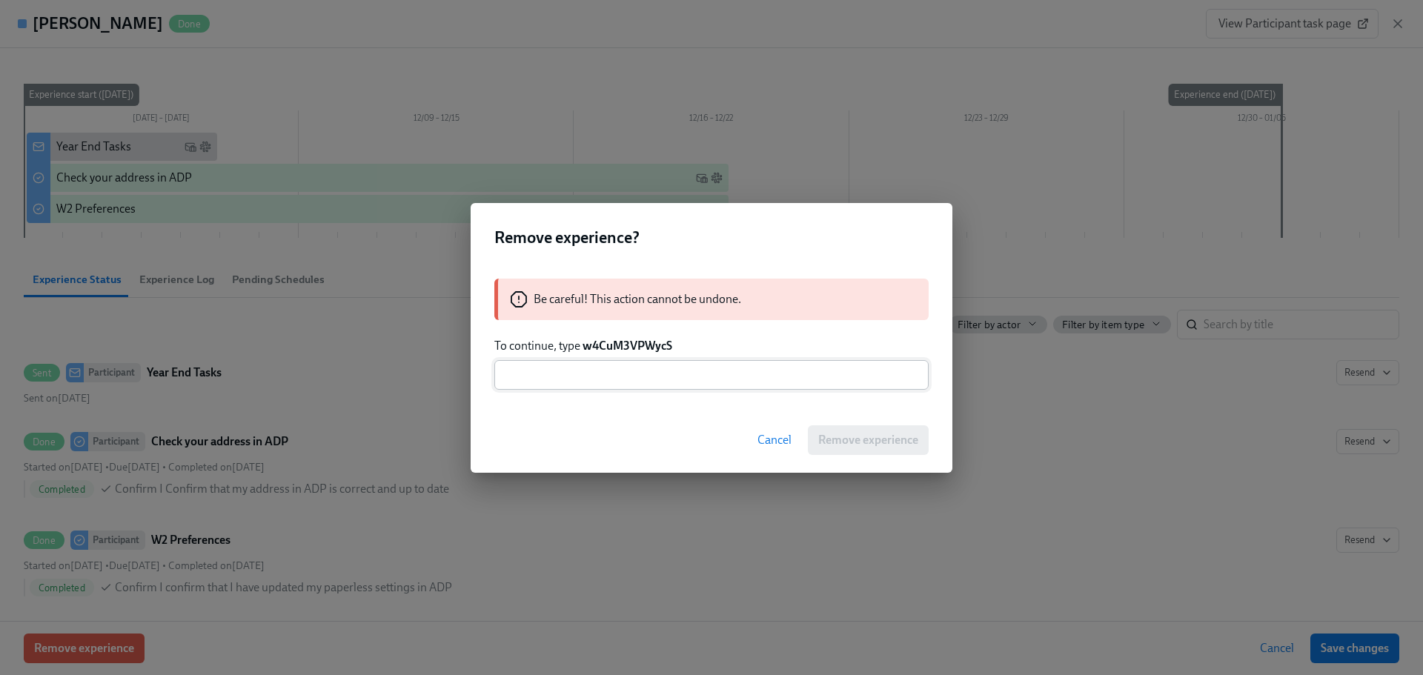
click at [593, 371] on input "text" at bounding box center [711, 375] width 434 height 30
paste input "w4CuM3VPWycS"
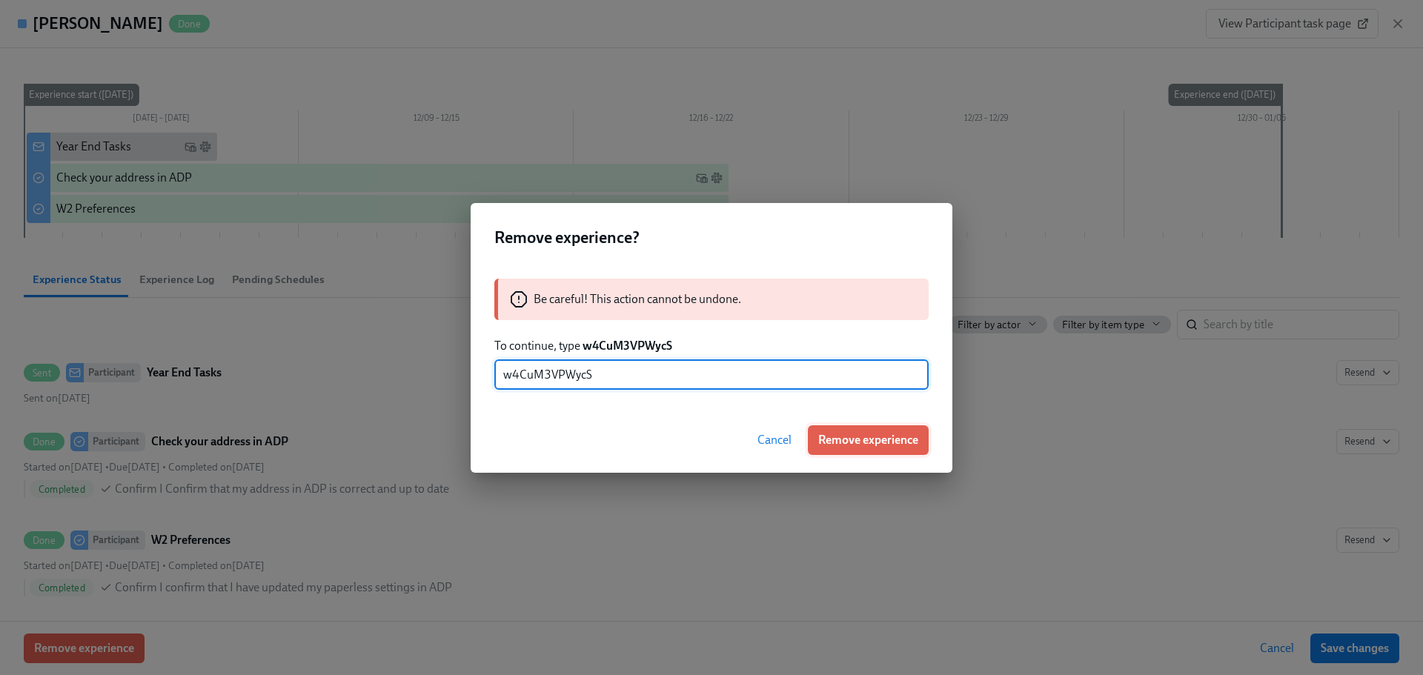
type input "w4CuM3VPWycS"
click at [848, 445] on span "Remove experience" at bounding box center [868, 440] width 100 height 15
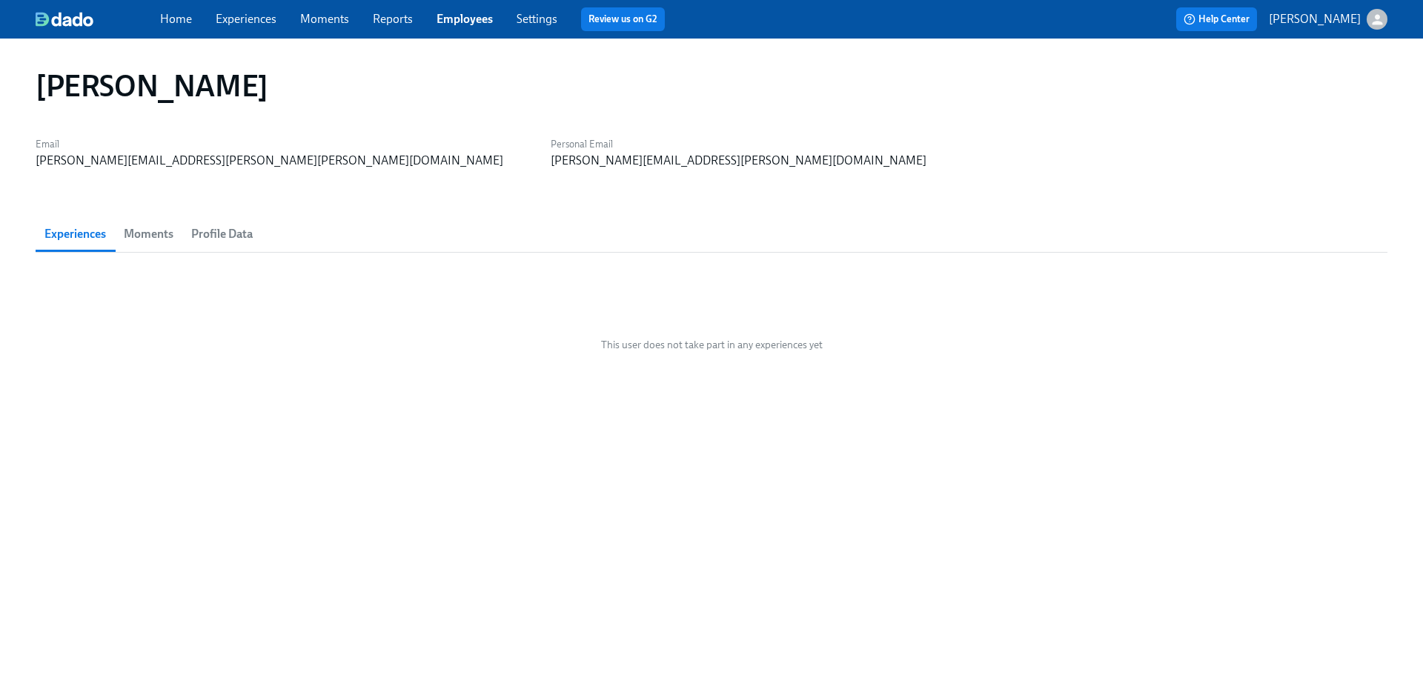
click at [862, 583] on div "[PERSON_NAME] Email [PERSON_NAME][EMAIL_ADDRESS][PERSON_NAME][PERSON_NAME][DOMA…" at bounding box center [711, 347] width 1351 height 583
